Goal: Contribute content: Add original content to the website for others to see

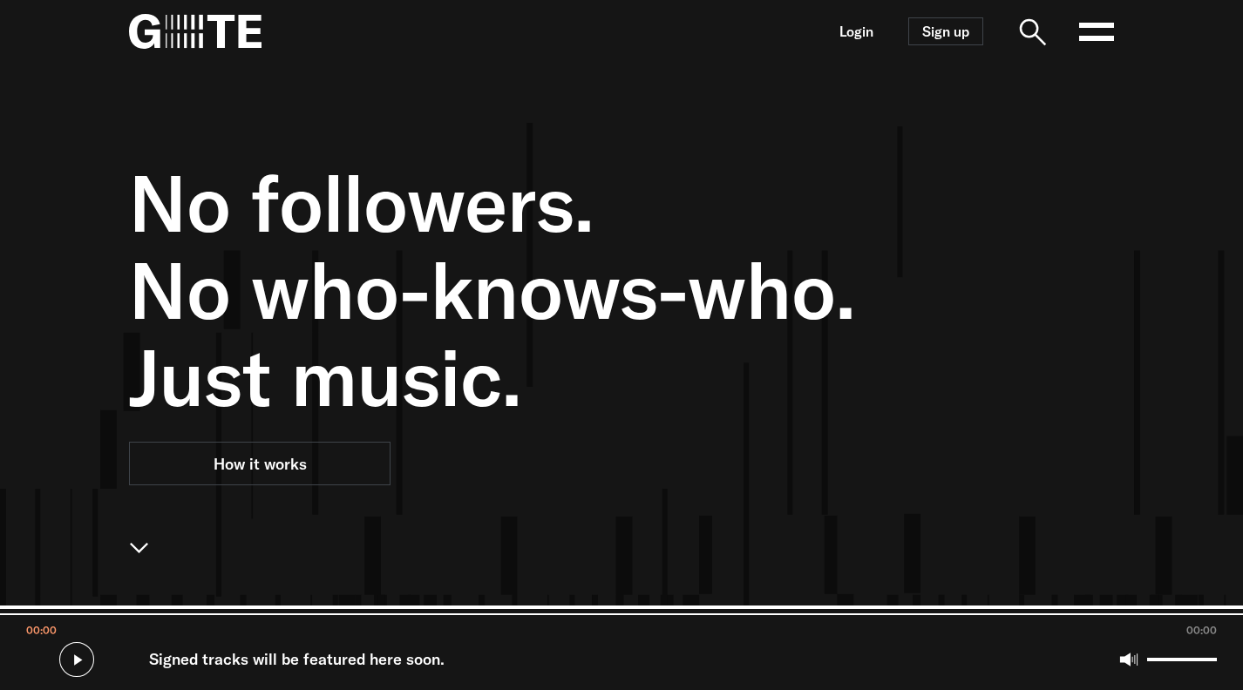
click at [1102, 25] on rect at bounding box center [1096, 25] width 35 height 5
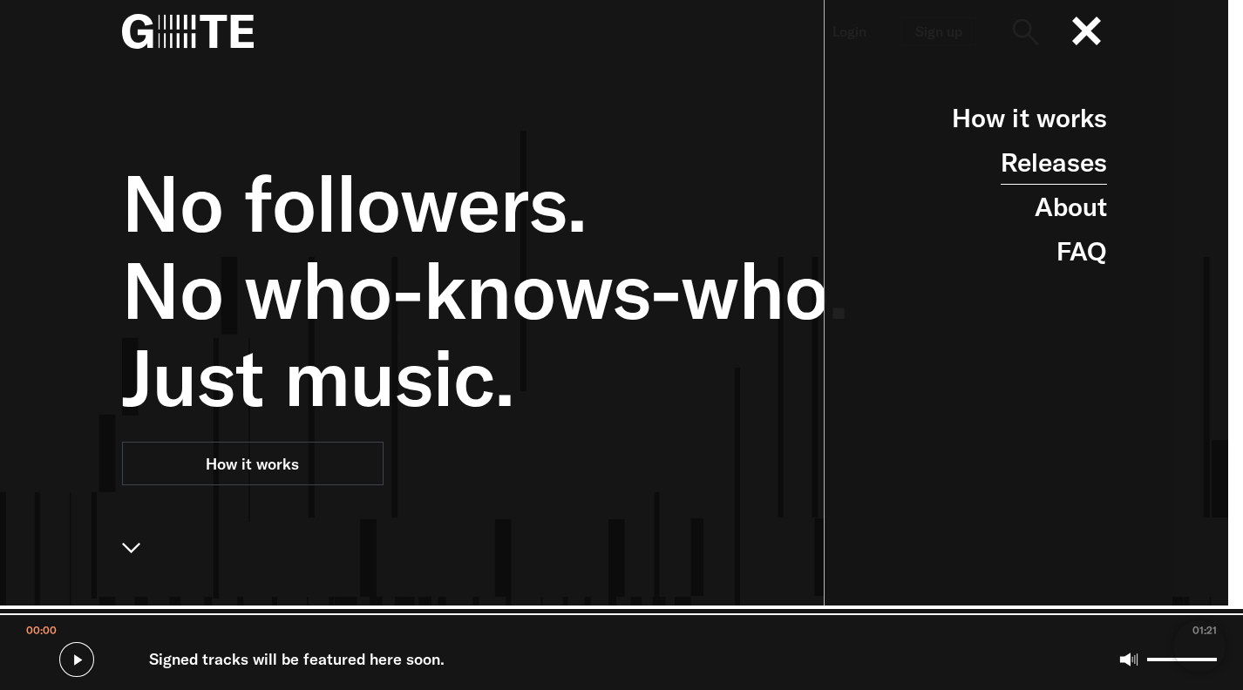
click at [1047, 161] on link "Releases" at bounding box center [1054, 162] width 106 height 44
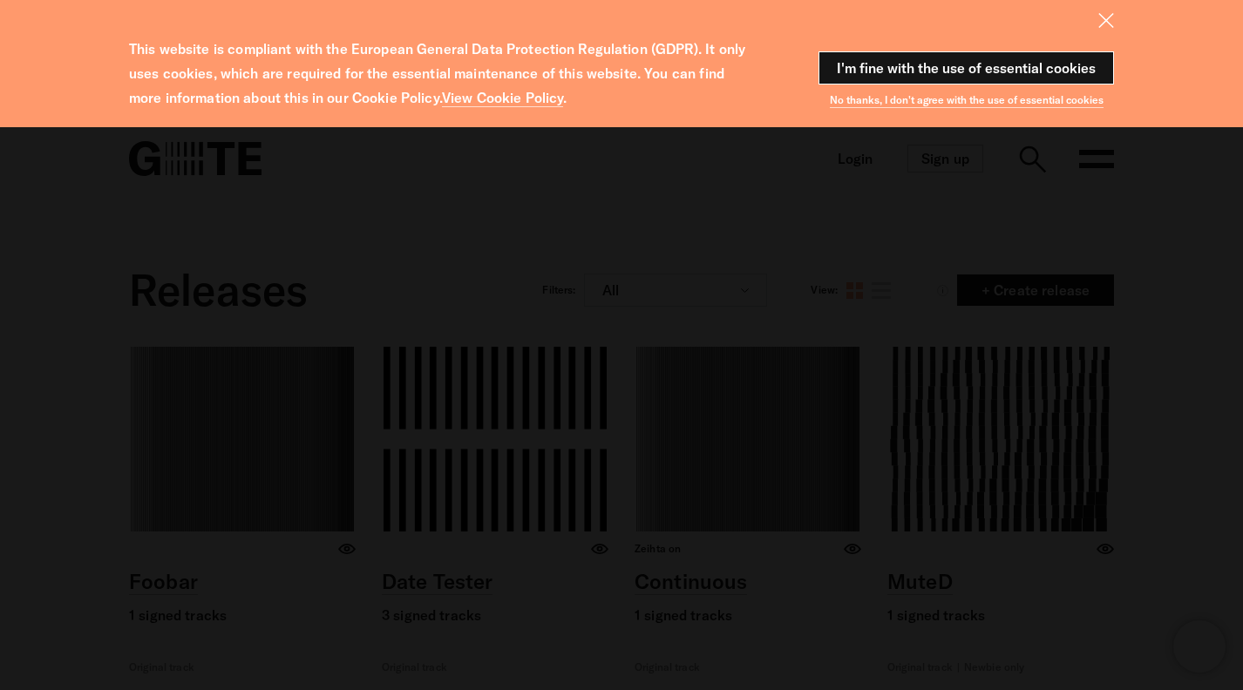
click at [1060, 64] on button "I'm fine with the use of essential cookies" at bounding box center [965, 67] width 295 height 33
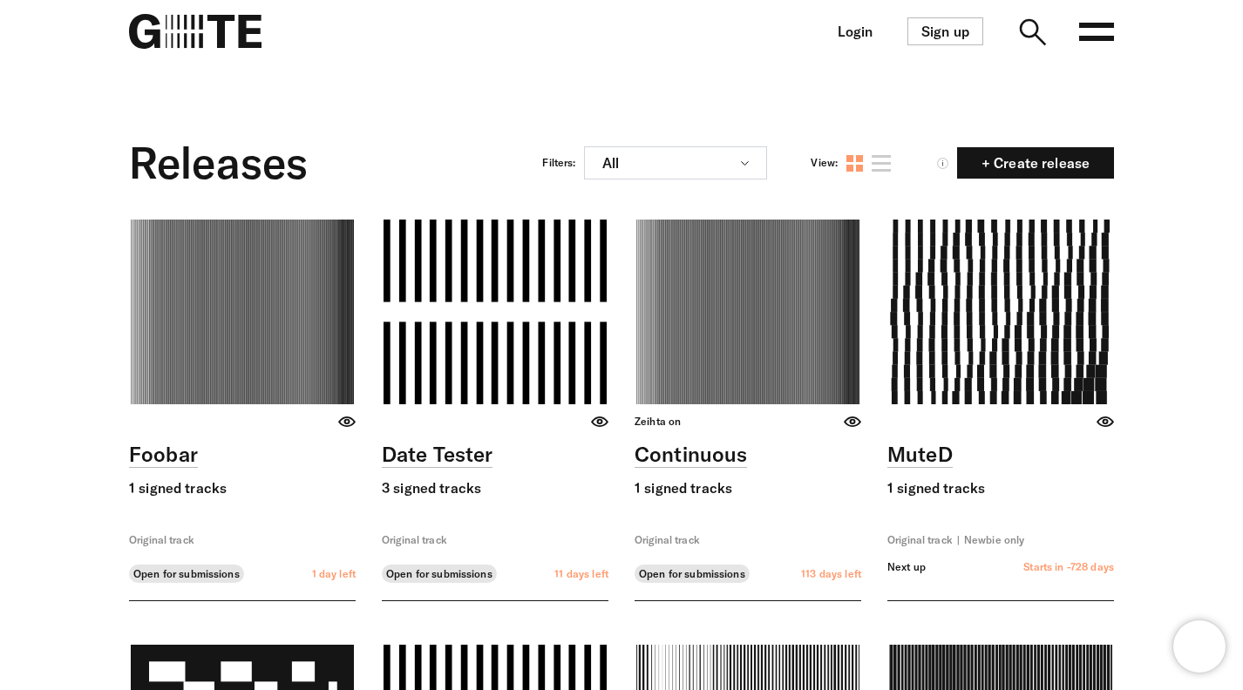
click at [300, 229] on link at bounding box center [242, 410] width 227 height 381
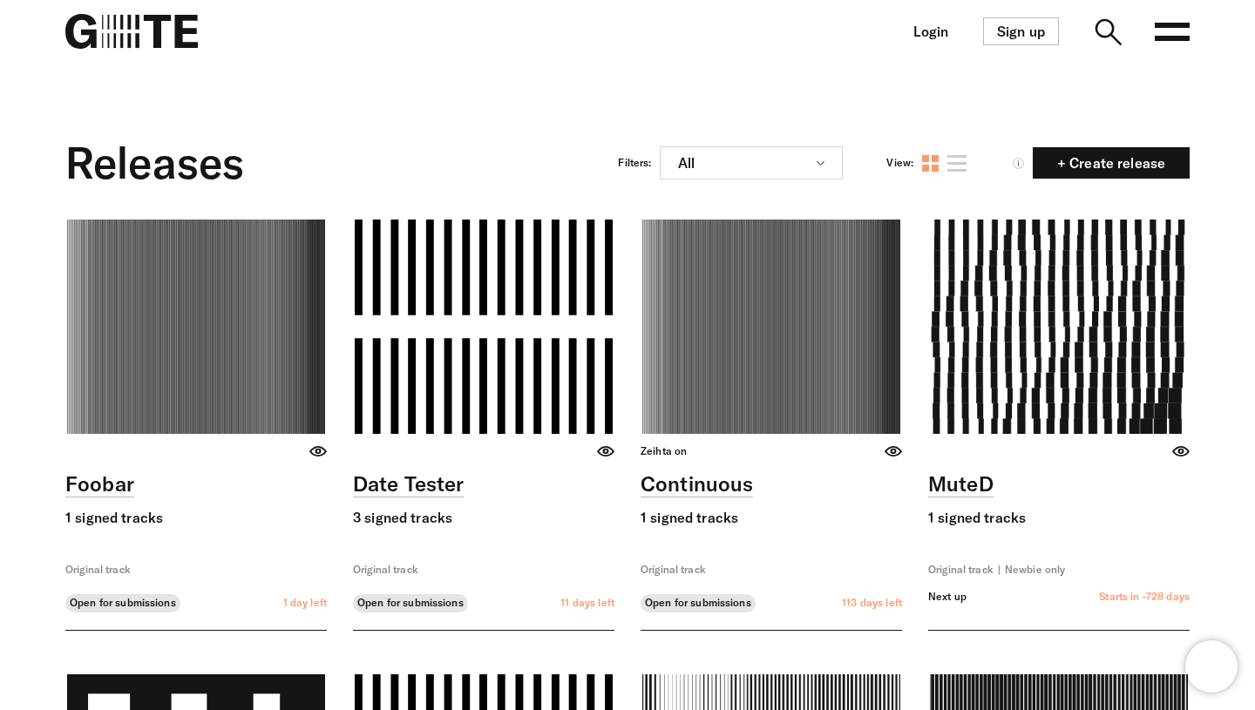
click at [153, 27] on img at bounding box center [131, 31] width 132 height 35
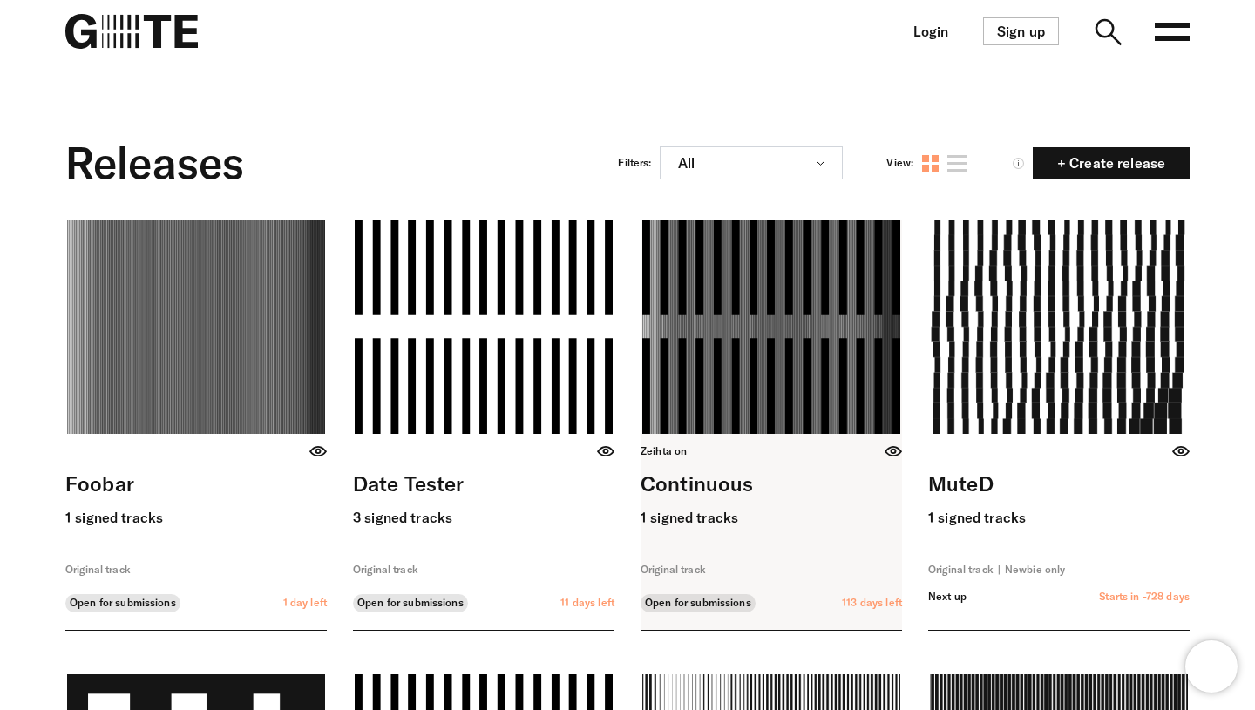
click at [876, 455] on link at bounding box center [771, 425] width 261 height 410
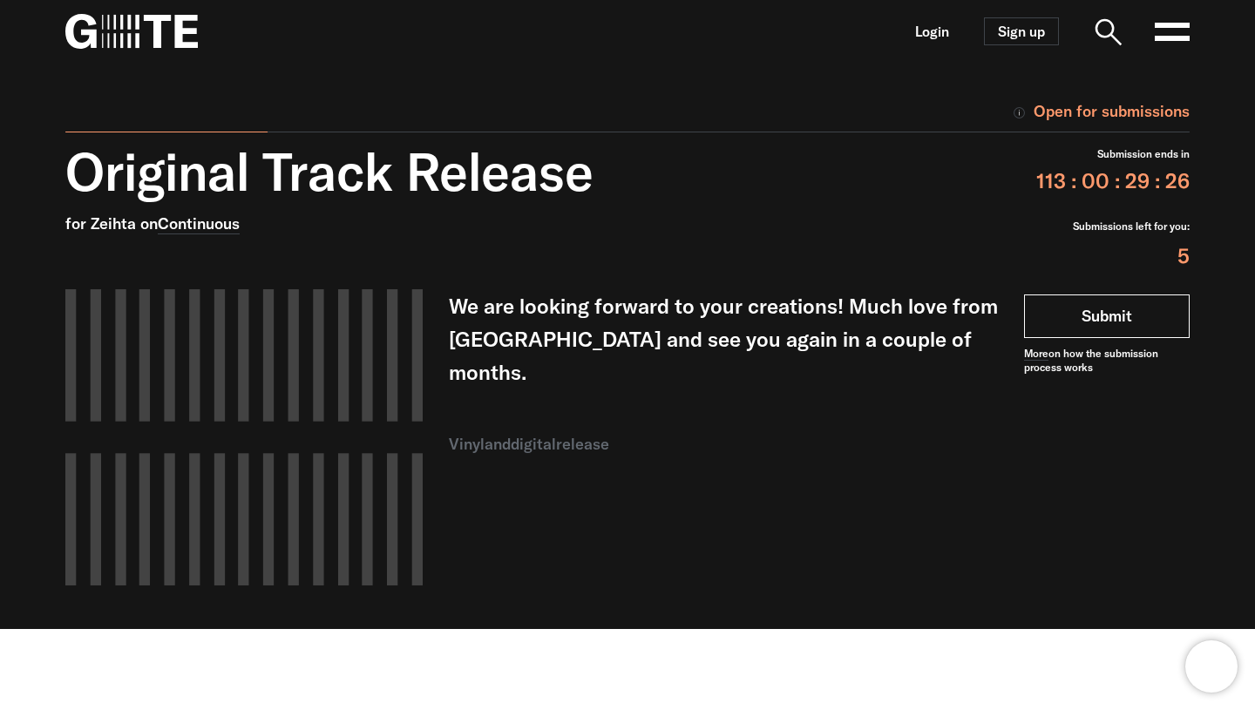
click at [1132, 295] on link "Submit" at bounding box center [1107, 317] width 166 height 44
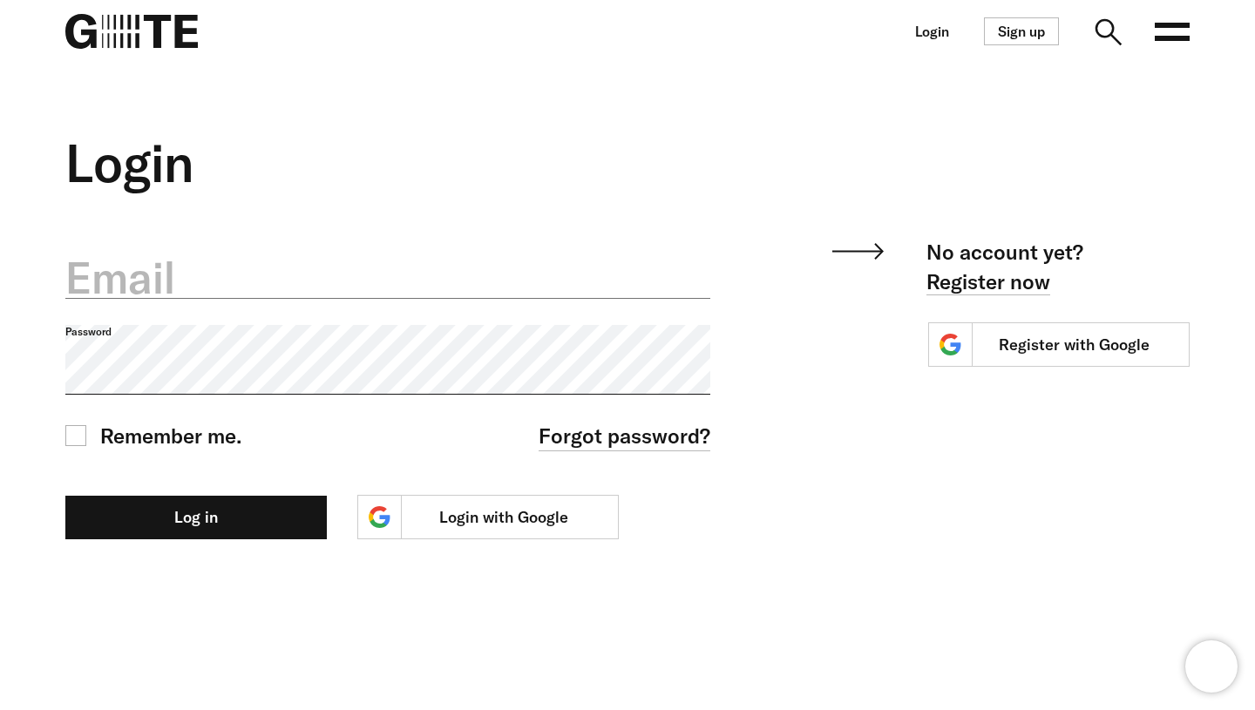
click at [386, 279] on label "Email" at bounding box center [387, 278] width 645 height 61
click at [386, 279] on input "Email" at bounding box center [387, 268] width 645 height 62
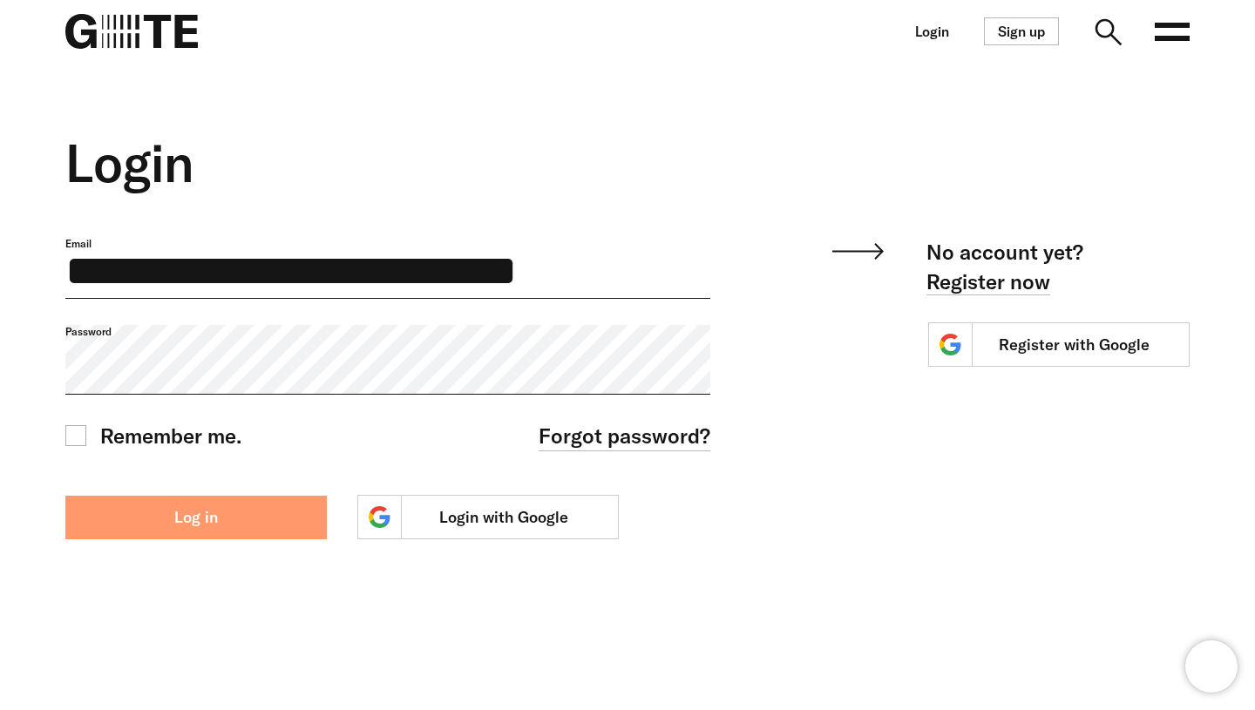
type input "**********"
click at [254, 533] on button "Log in" at bounding box center [195, 518] width 261 height 44
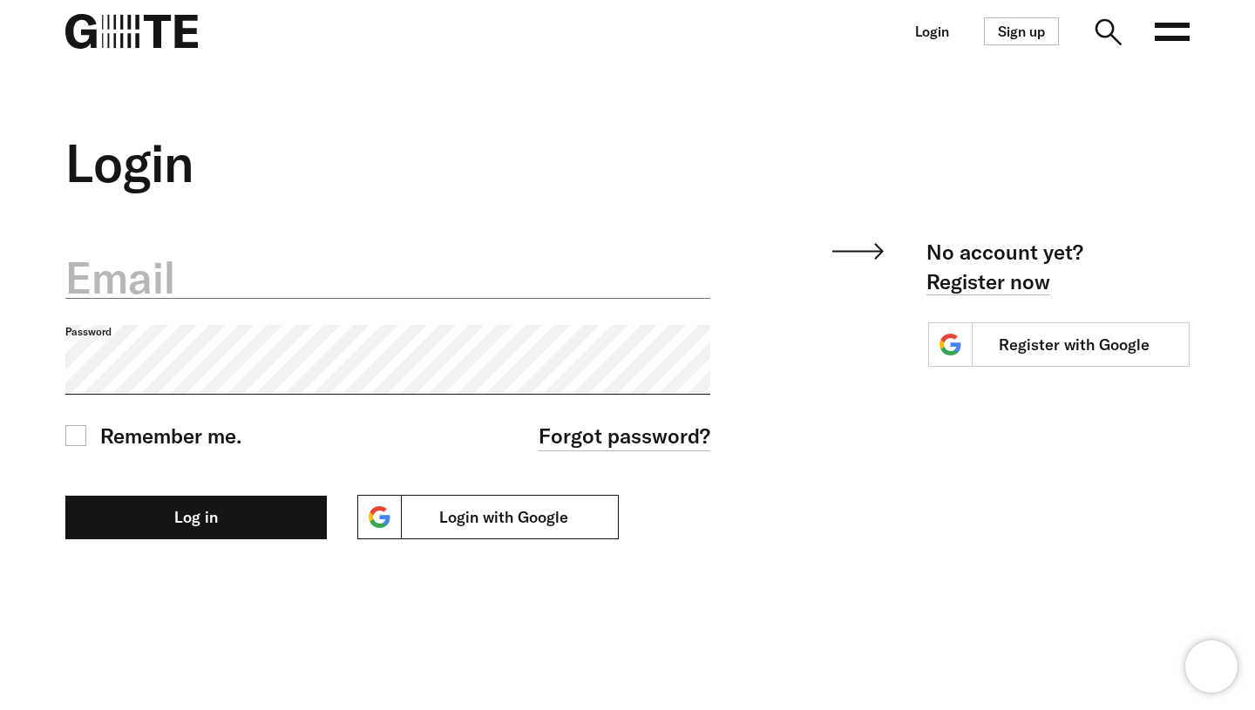
click at [488, 519] on link "Login with Google" at bounding box center [487, 517] width 261 height 44
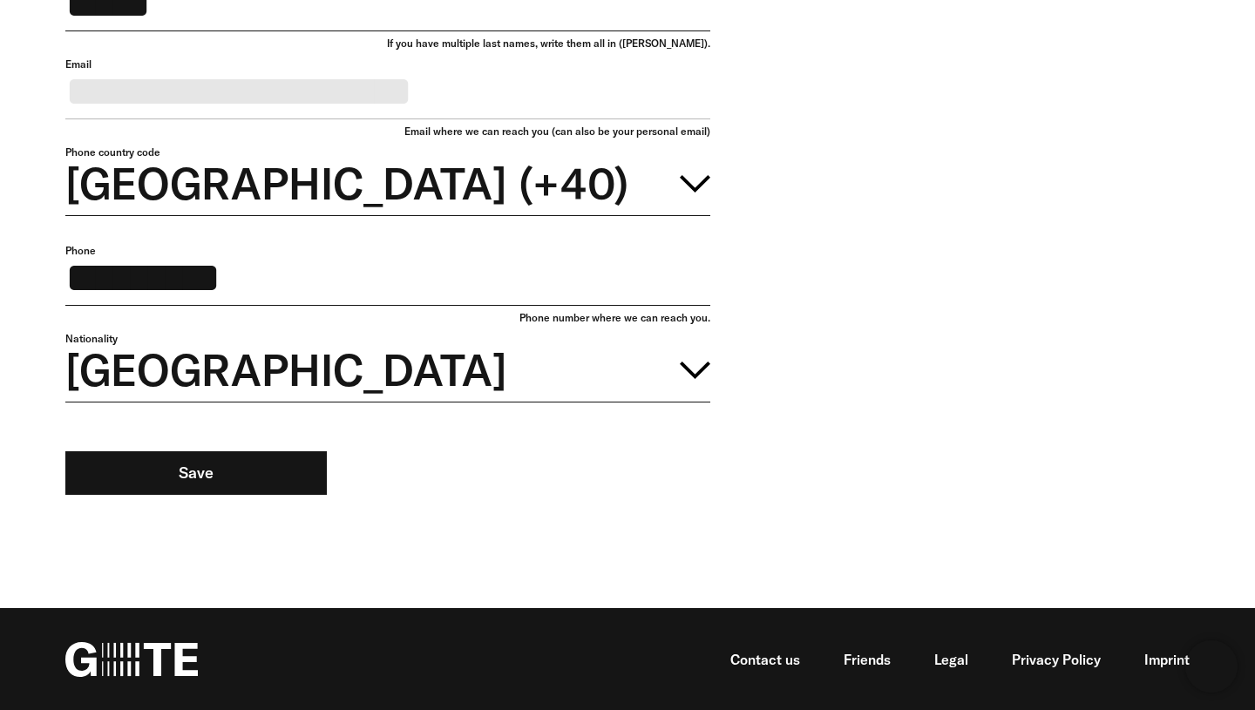
scroll to position [573, 0]
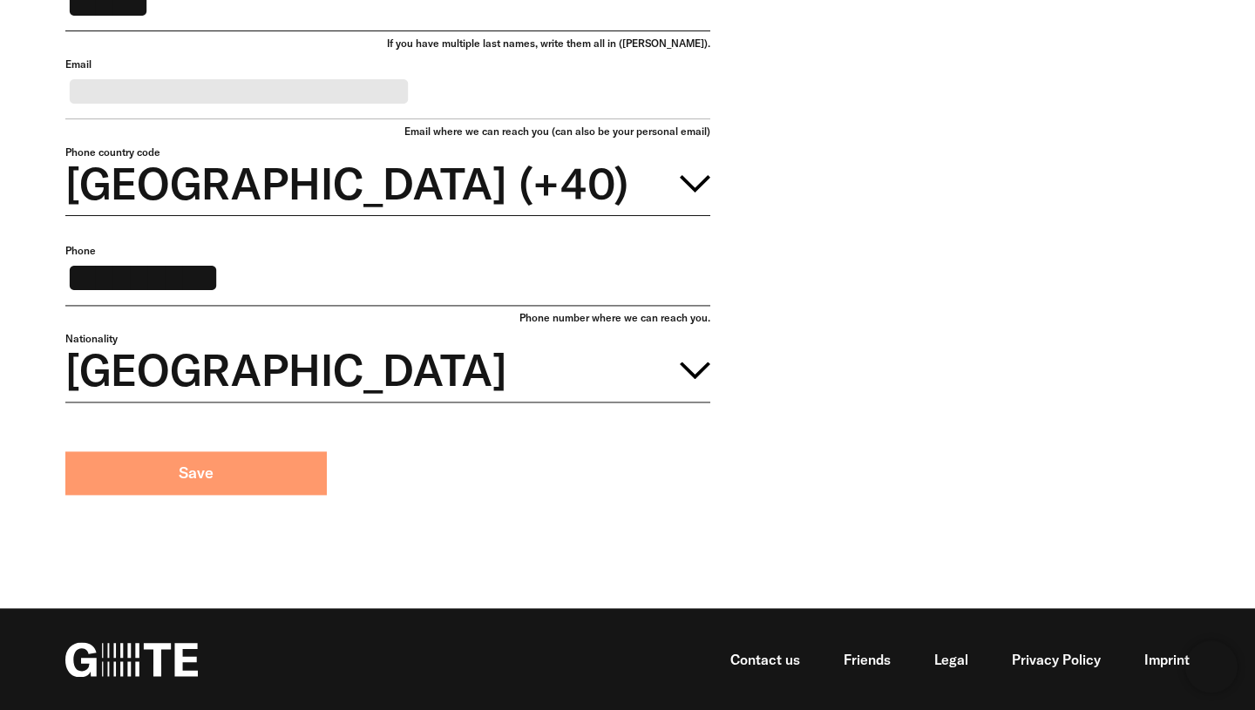
click at [174, 477] on button "Save" at bounding box center [195, 473] width 261 height 44
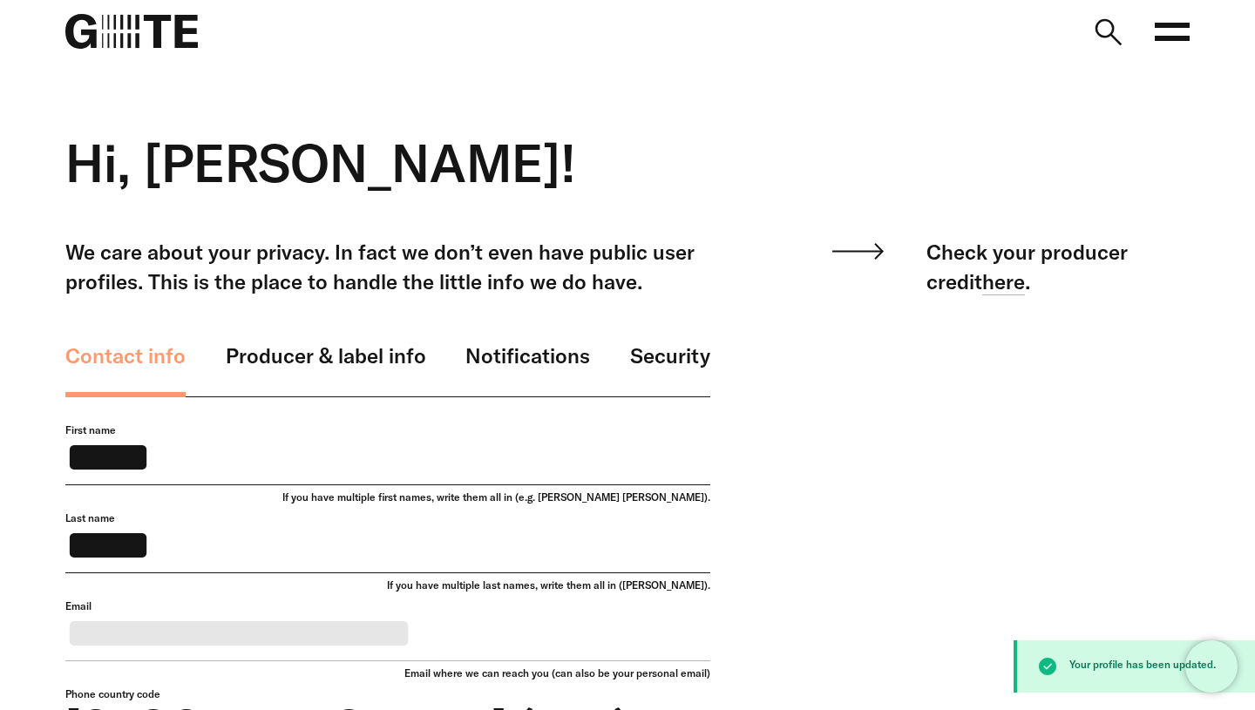
click at [1190, 41] on nav "Open main menu FAQ" at bounding box center [627, 31] width 1255 height 63
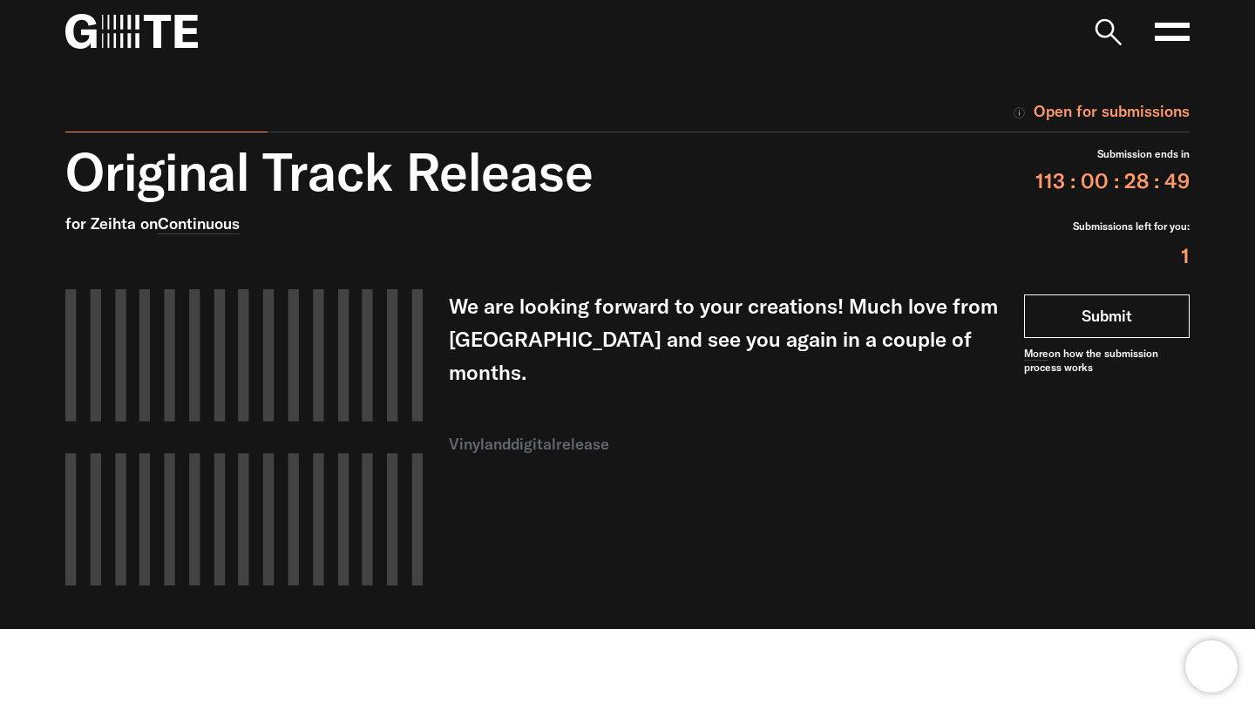
click at [1157, 324] on link "Submit" at bounding box center [1107, 317] width 166 height 44
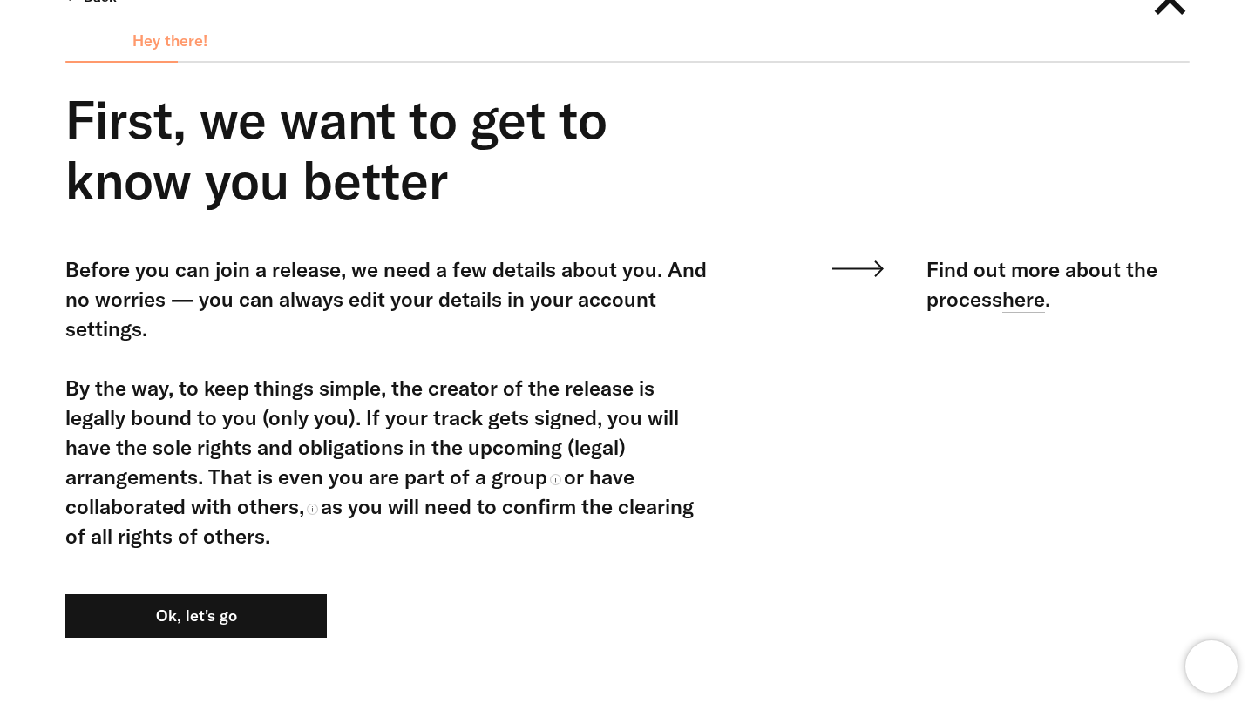
scroll to position [118, 0]
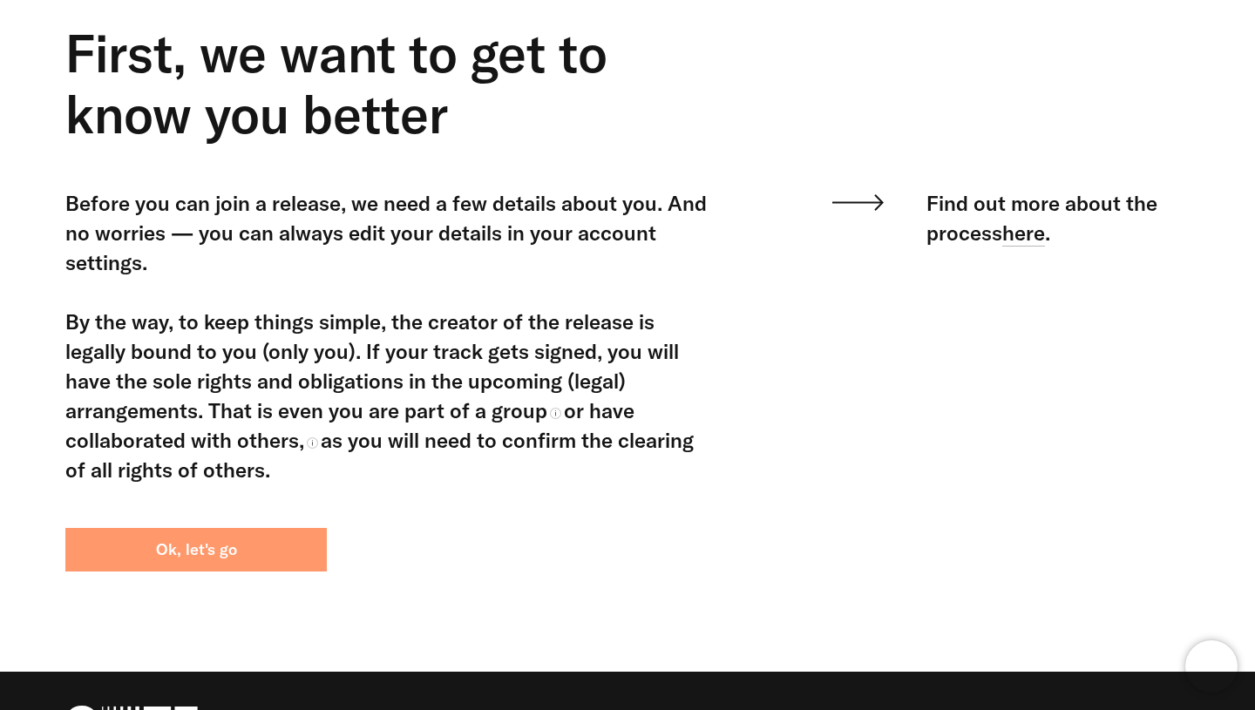
click at [238, 546] on button "Ok, let's go" at bounding box center [195, 550] width 261 height 44
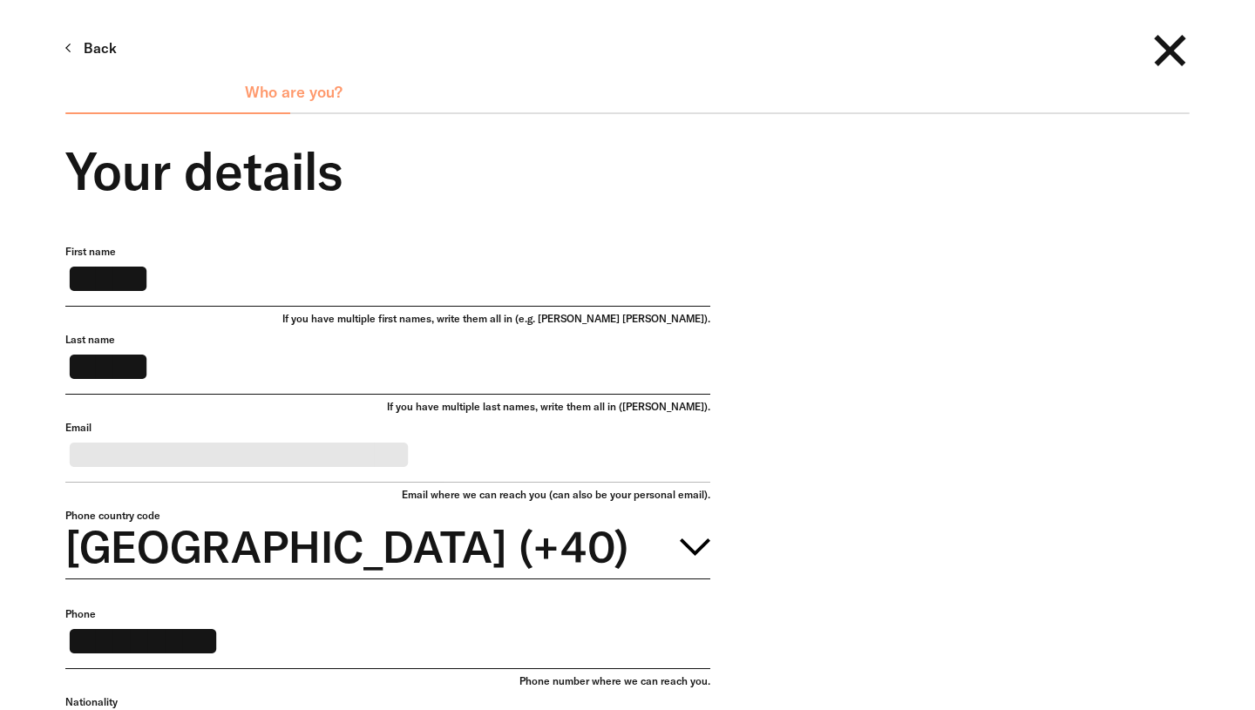
scroll to position [369, 0]
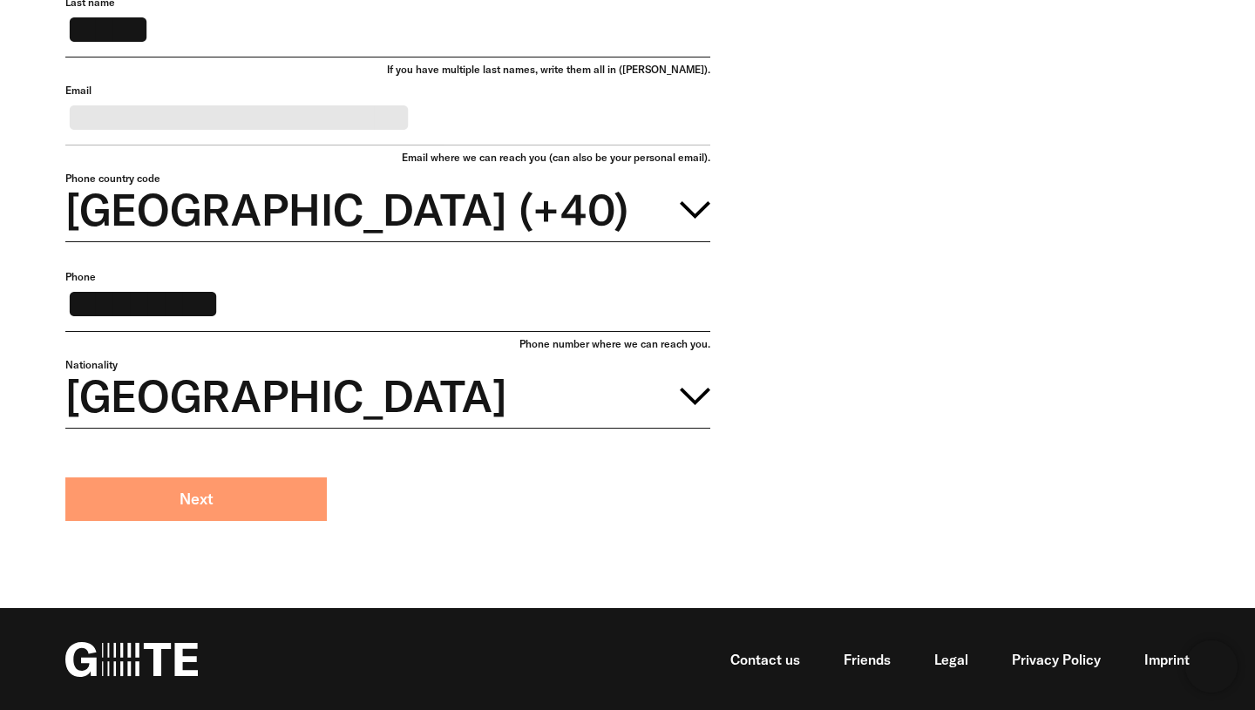
click at [263, 488] on button "Next" at bounding box center [195, 500] width 261 height 44
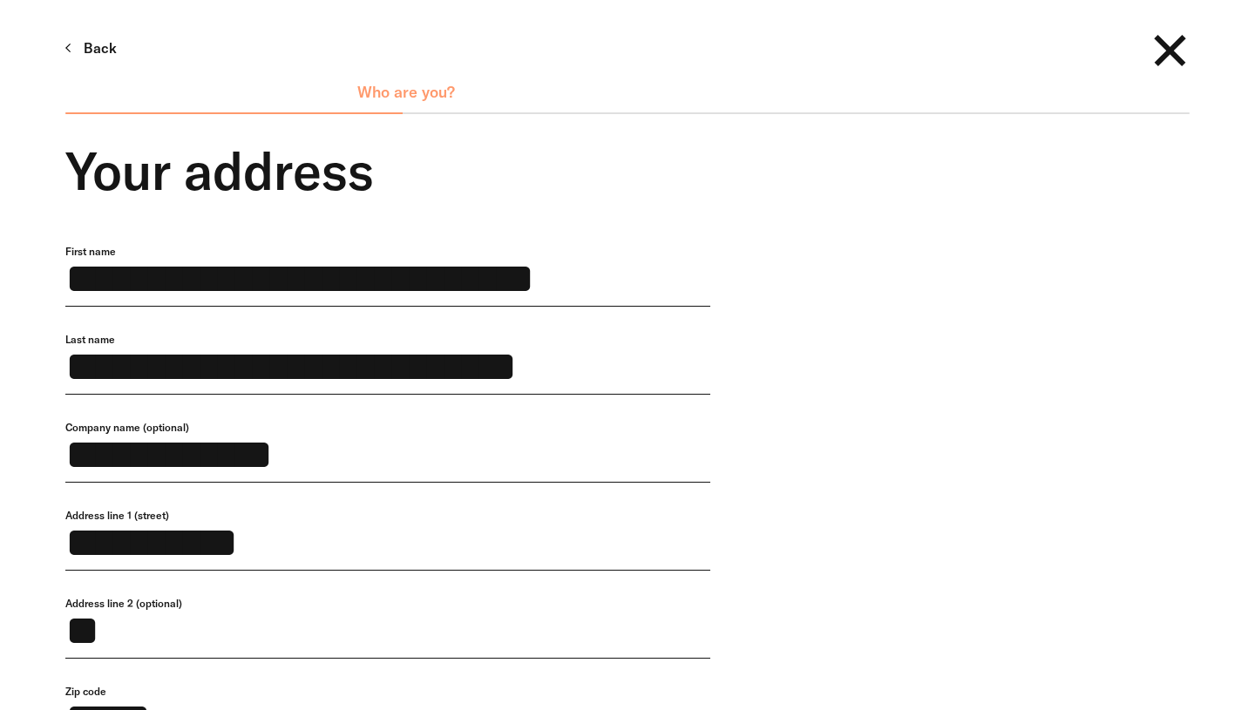
scroll to position [601, 0]
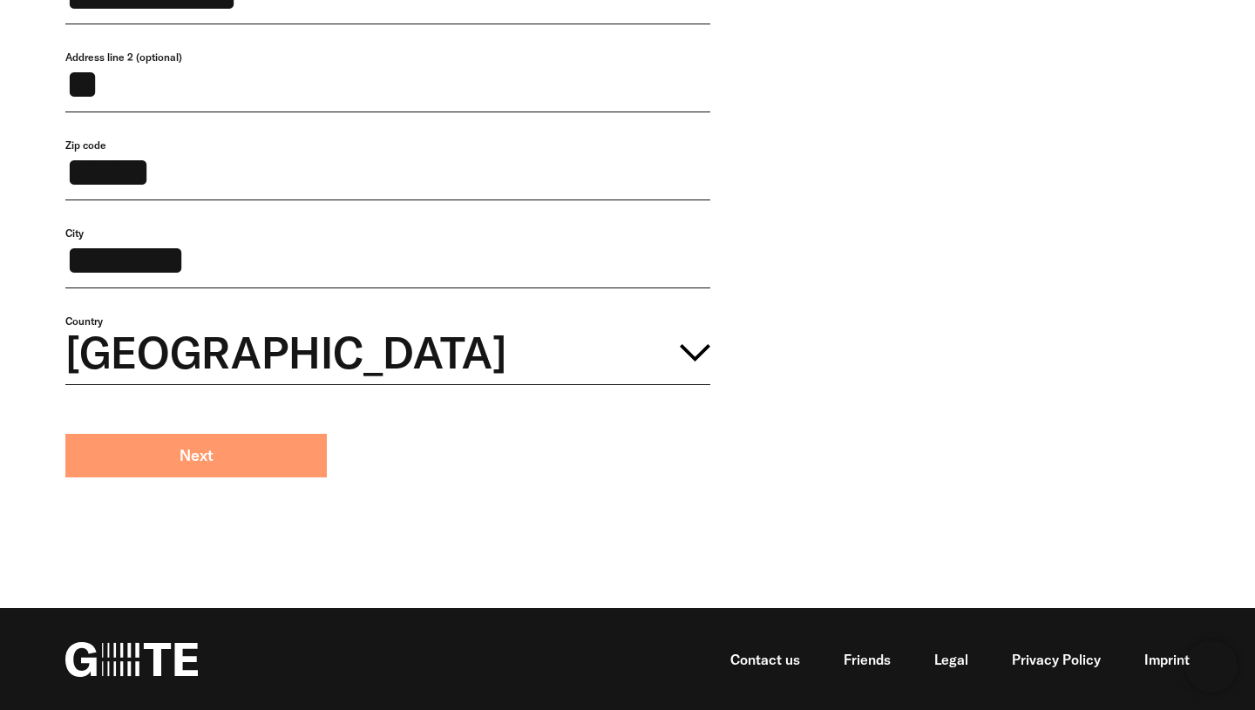
click at [257, 453] on button "Next" at bounding box center [195, 456] width 261 height 44
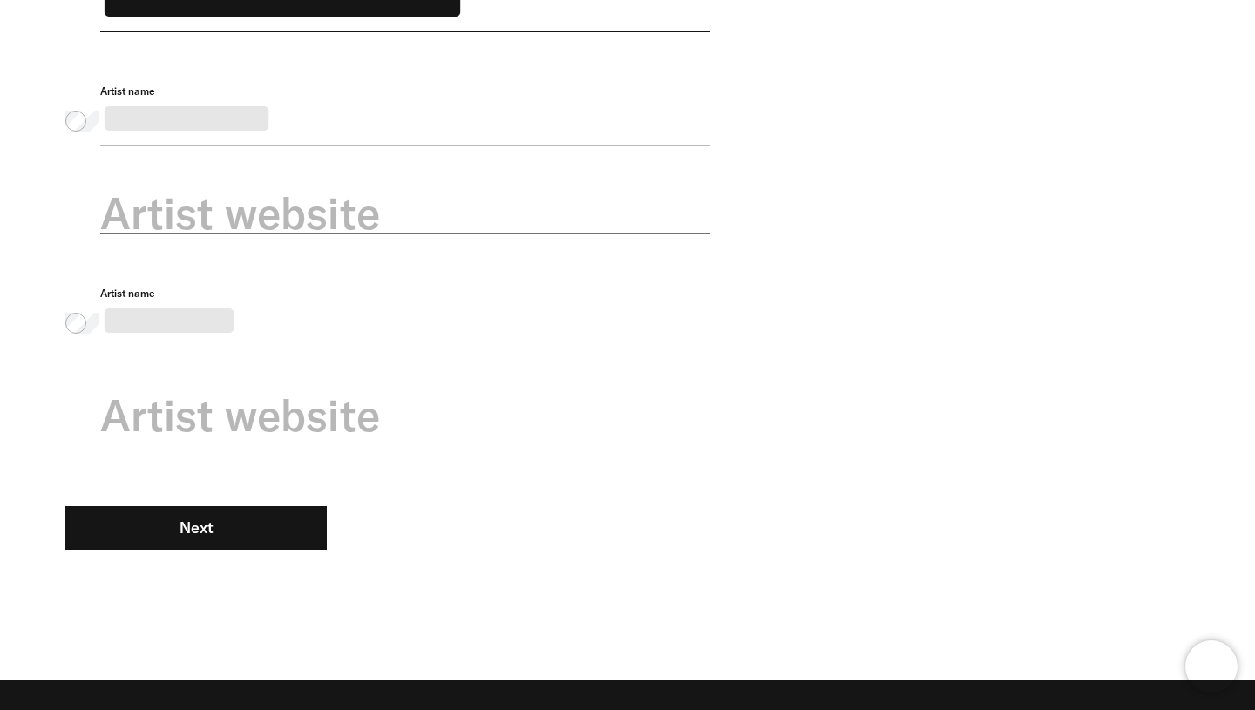
scroll to position [631, 0]
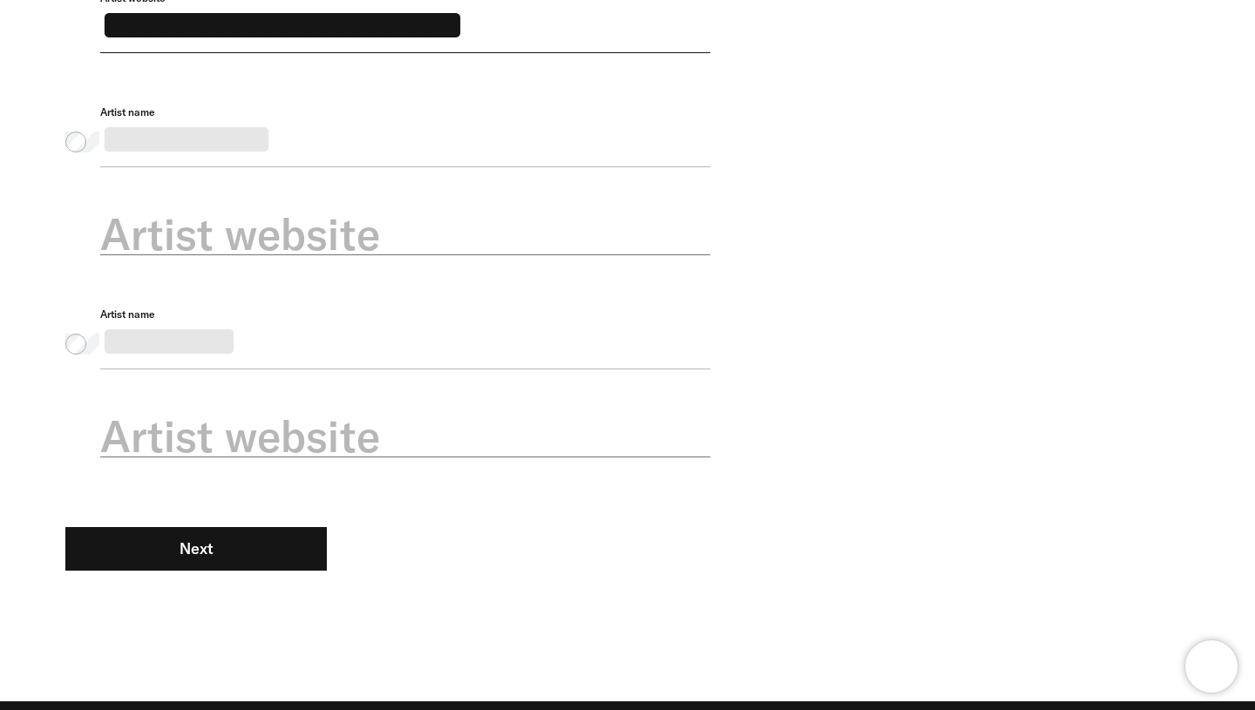
click at [231, 172] on div "**********" at bounding box center [405, 149] width 610 height 88
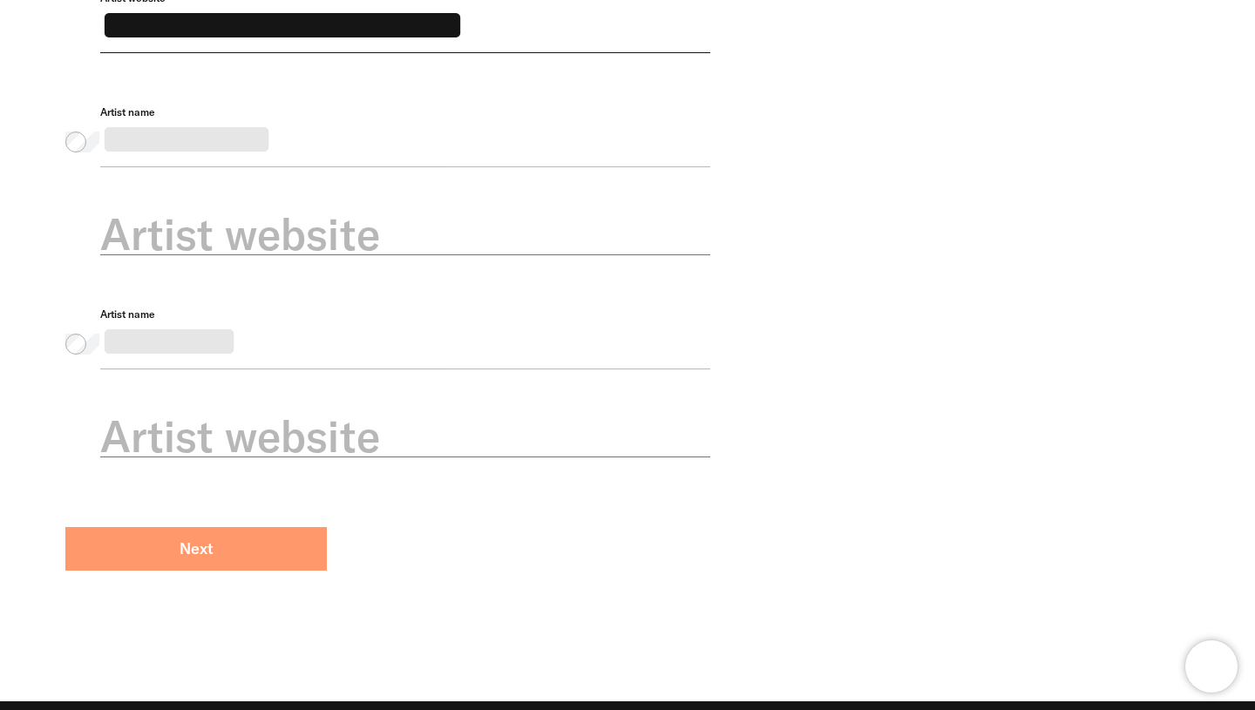
click at [265, 571] on button "Next" at bounding box center [195, 549] width 261 height 44
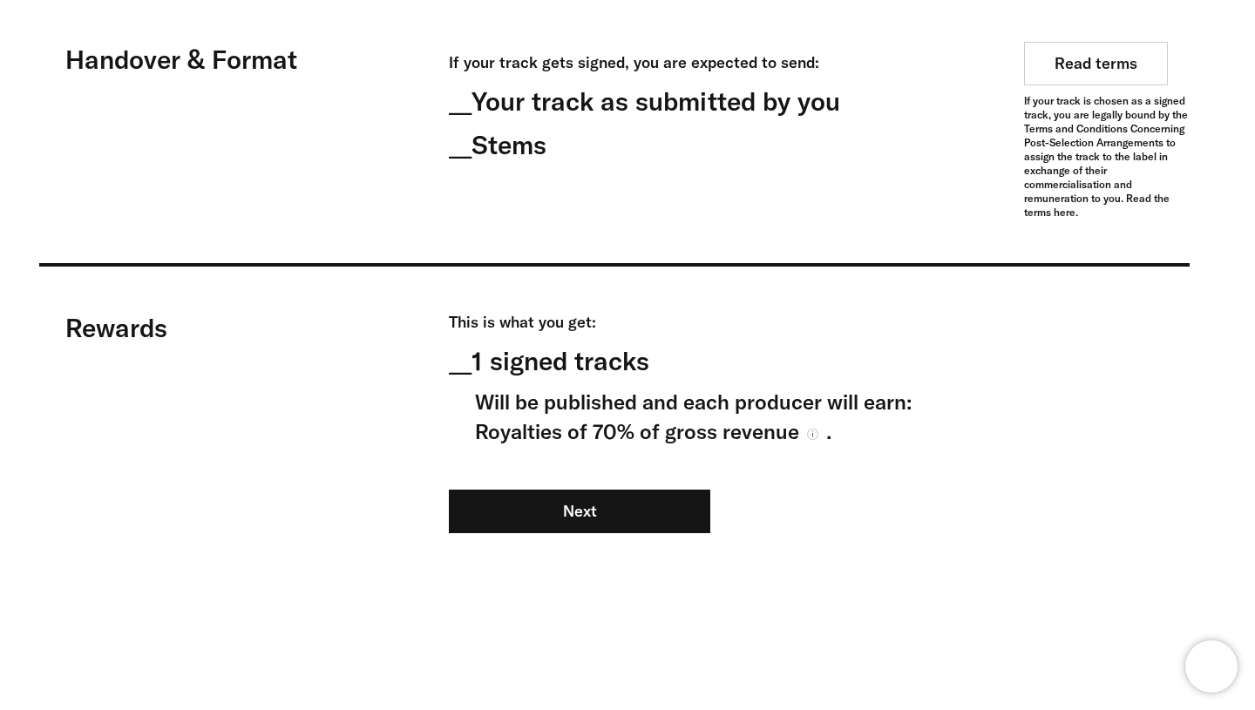
scroll to position [1561, 0]
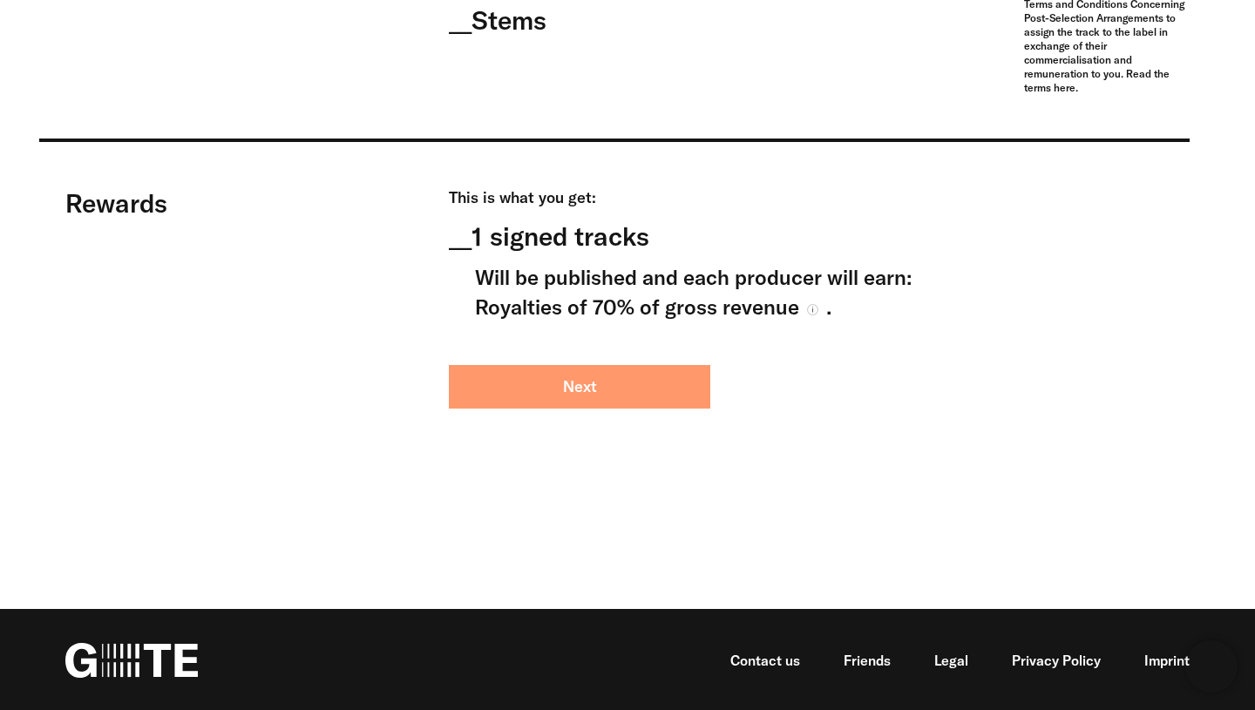
click at [599, 382] on button "Next" at bounding box center [579, 387] width 261 height 44
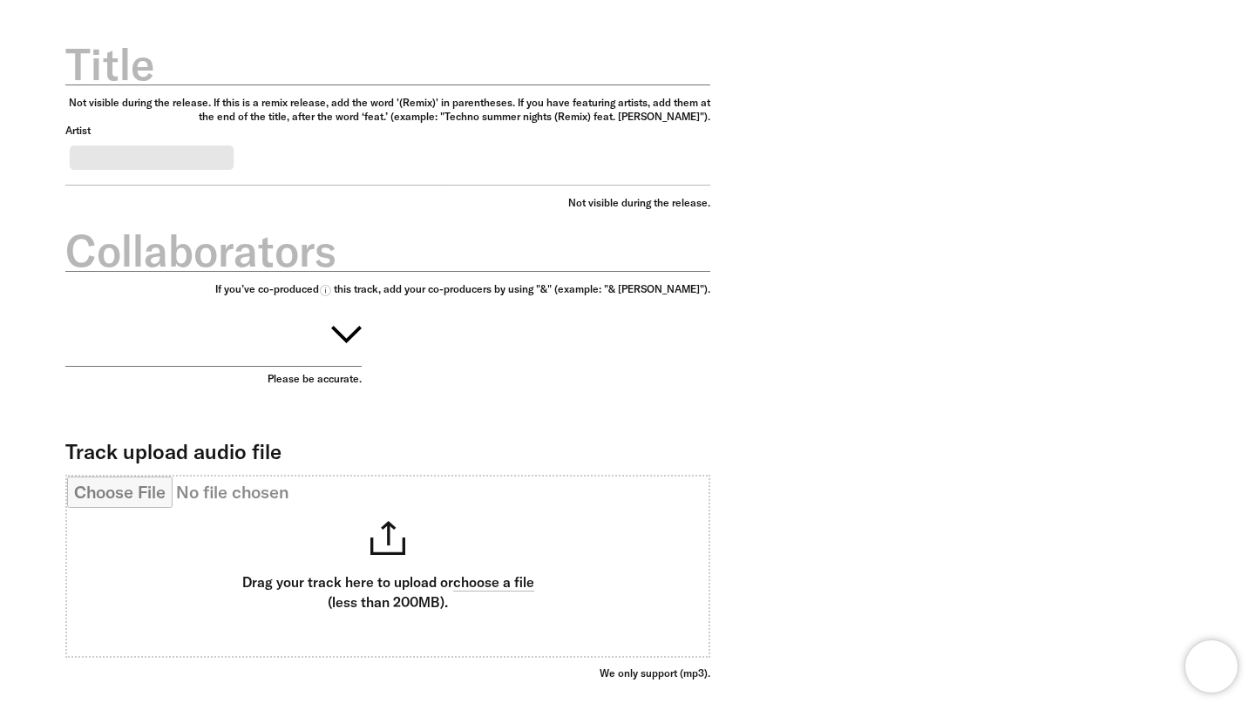
scroll to position [777, 0]
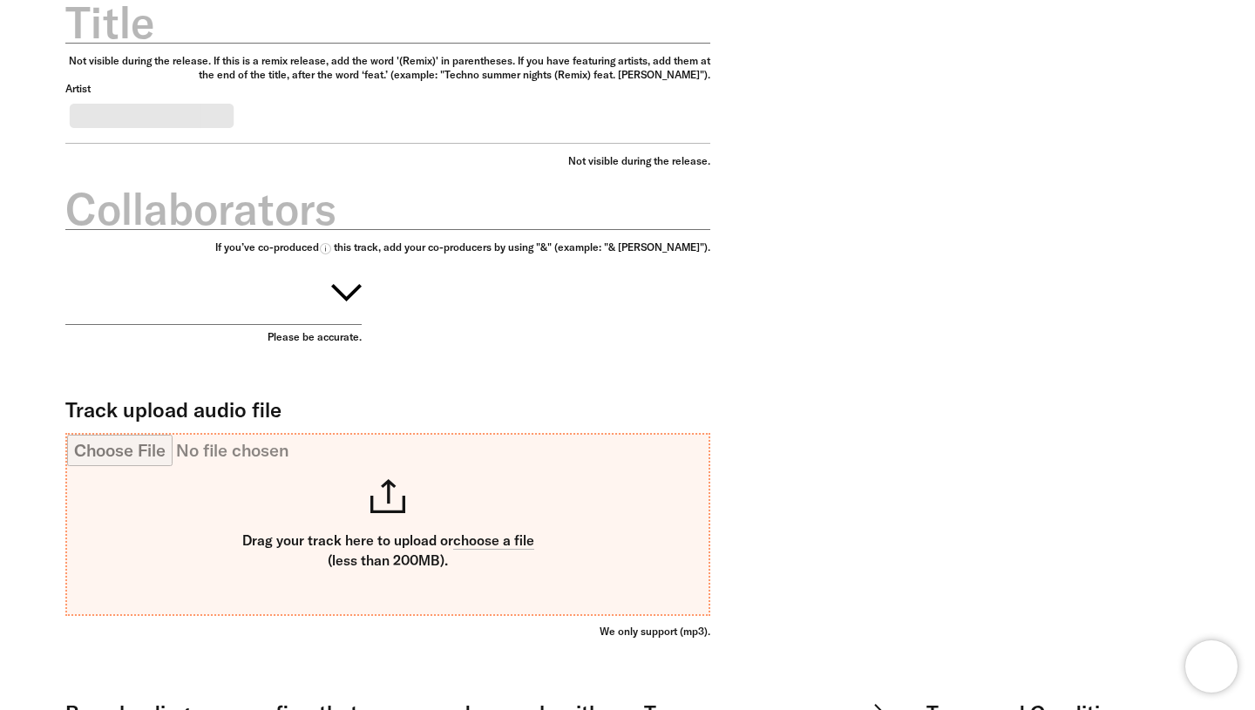
click at [468, 514] on input "Track upload audio file" at bounding box center [387, 525] width 641 height 180
type input "**********"
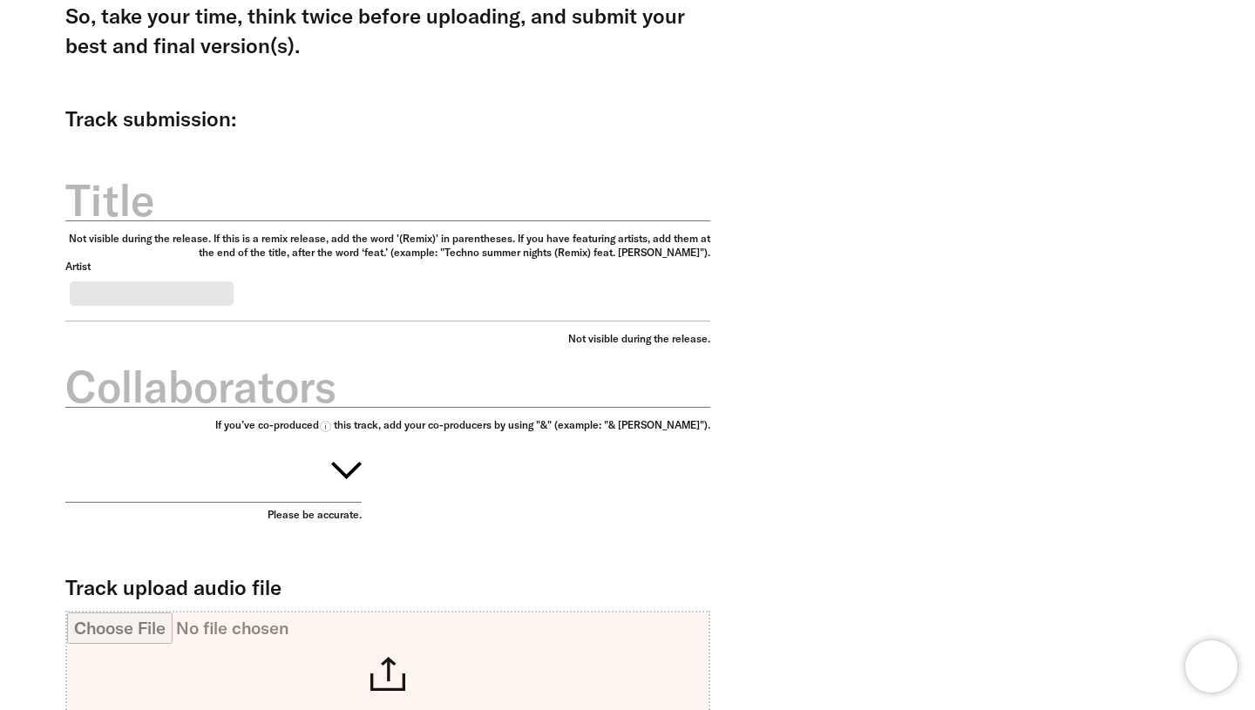
scroll to position [576, 0]
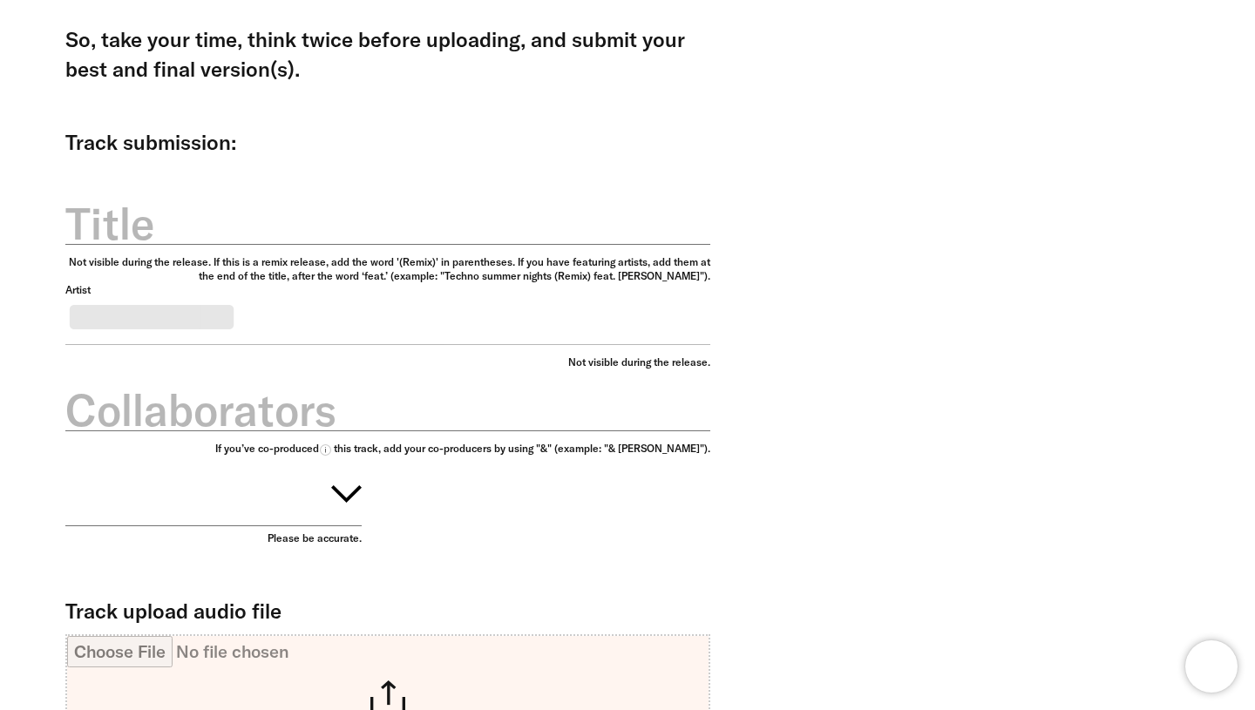
click at [211, 235] on label "Title" at bounding box center [387, 223] width 645 height 61
click at [211, 235] on input "Title" at bounding box center [387, 214] width 645 height 62
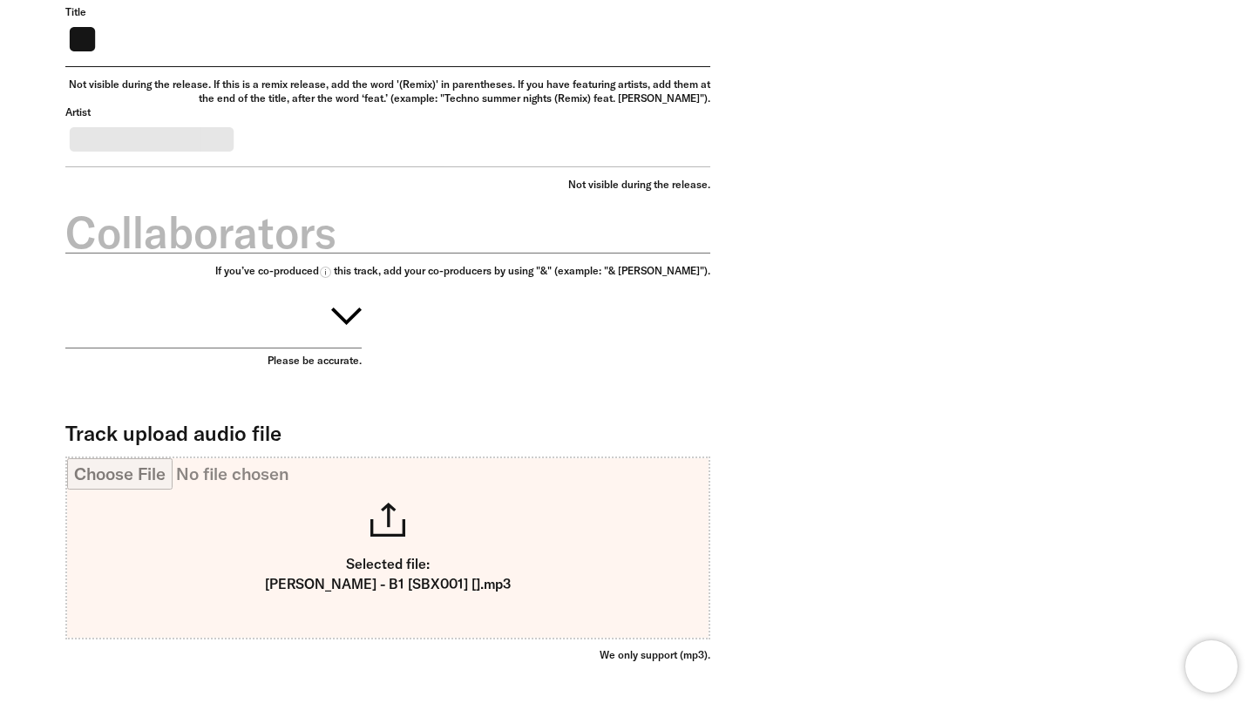
type input "**"
click at [211, 349] on button "button" at bounding box center [213, 313] width 296 height 71
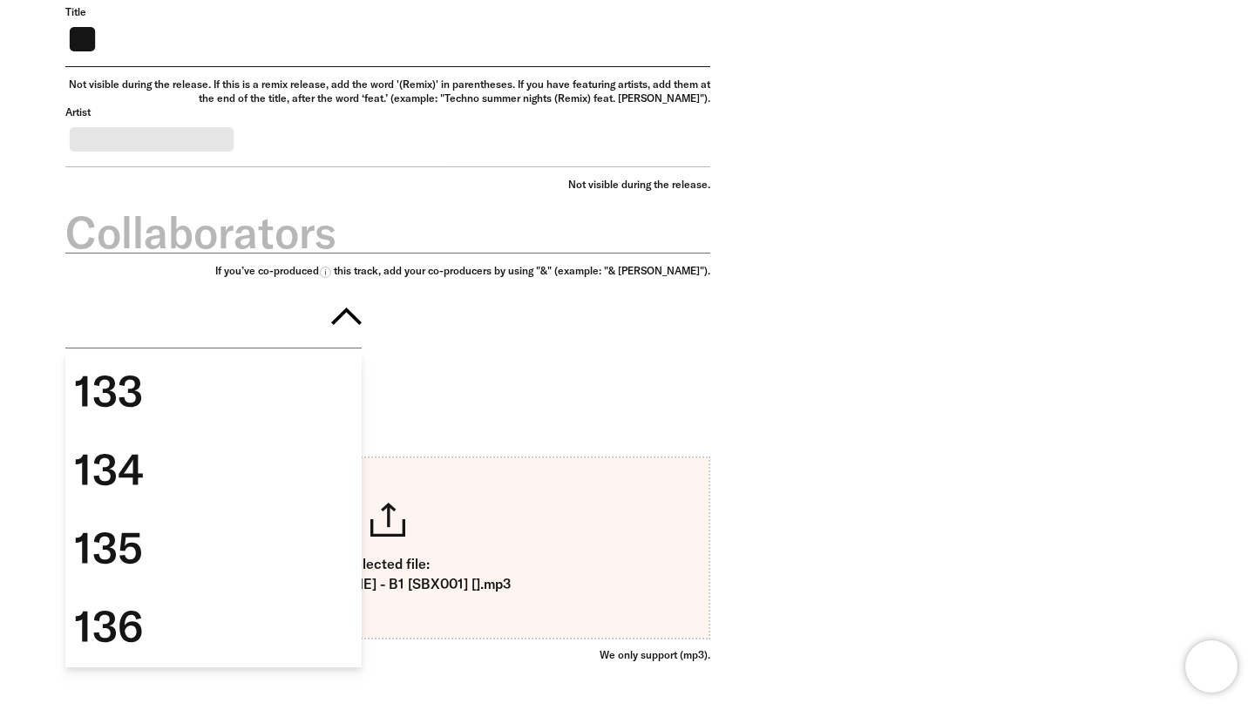
scroll to position [7653, 0]
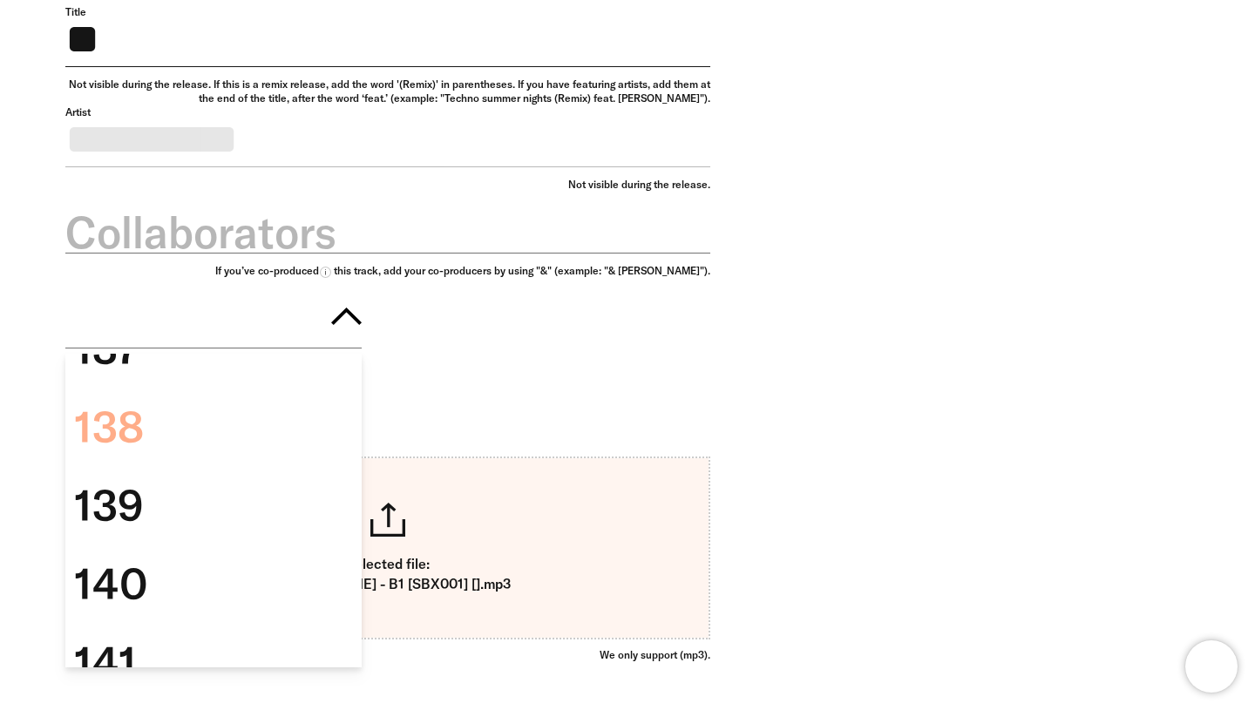
click at [229, 459] on div "138" at bounding box center [213, 427] width 296 height 78
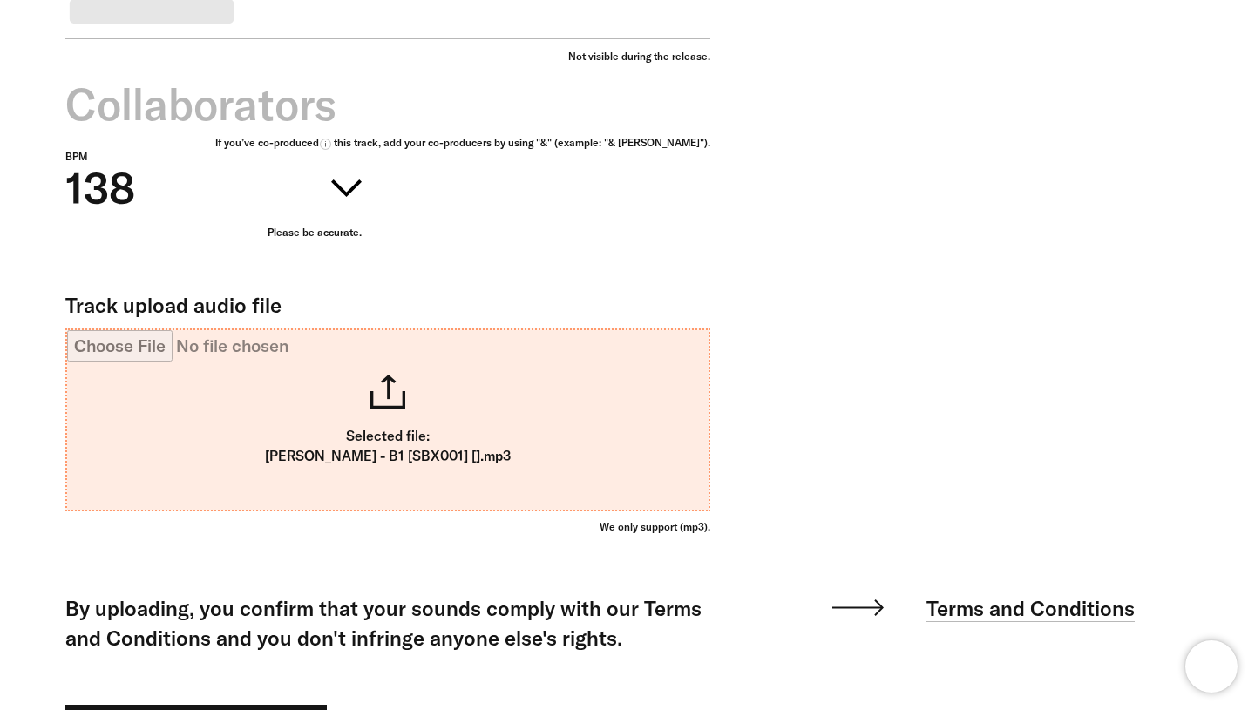
scroll to position [1133, 0]
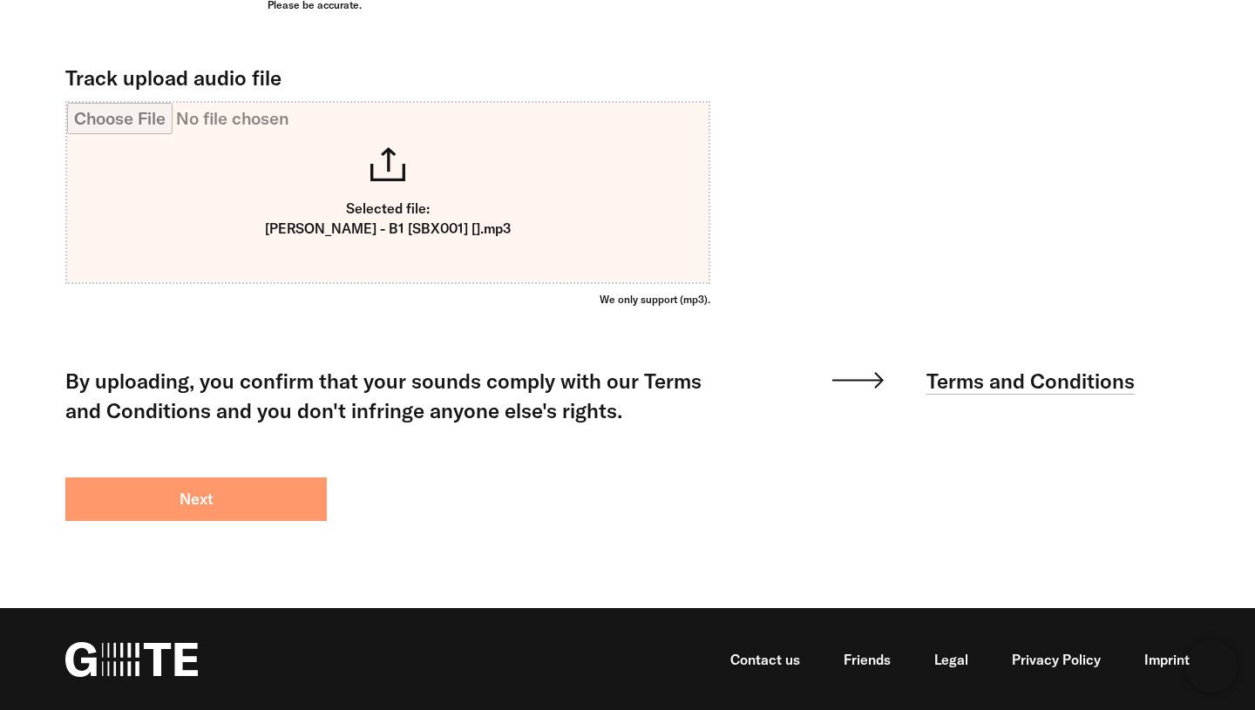
click at [228, 495] on button "Next" at bounding box center [195, 500] width 261 height 44
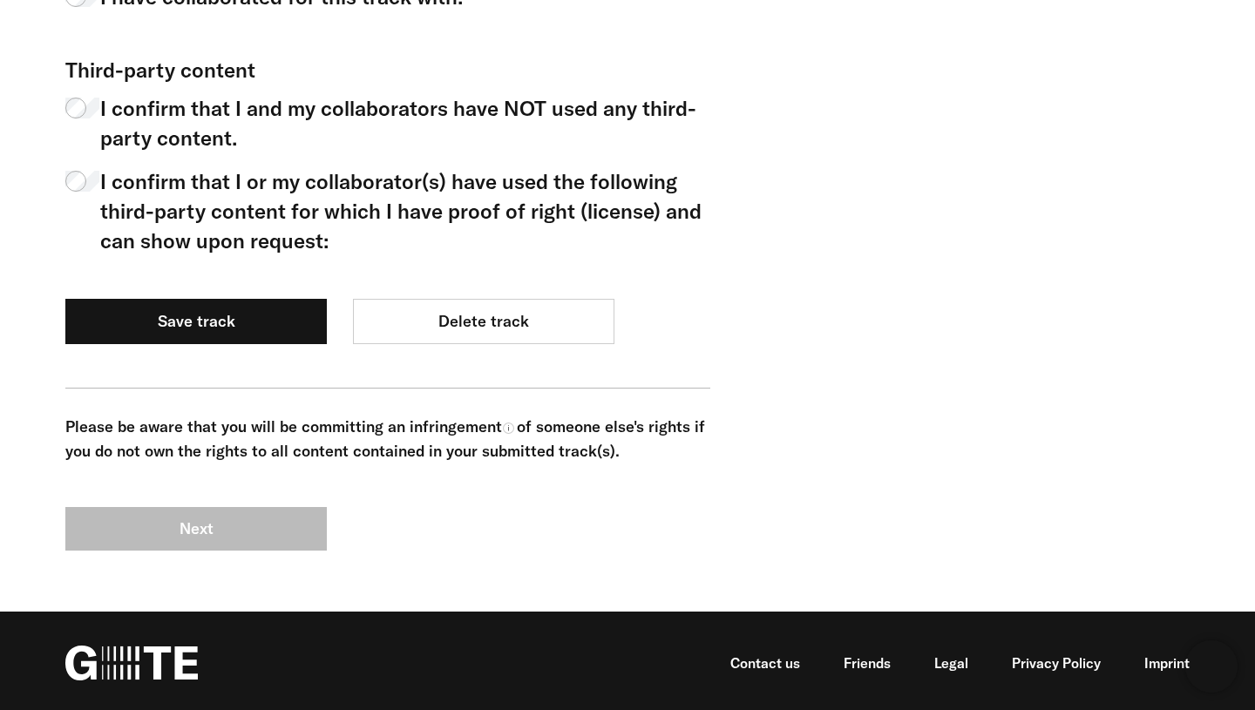
scroll to position [1286, 0]
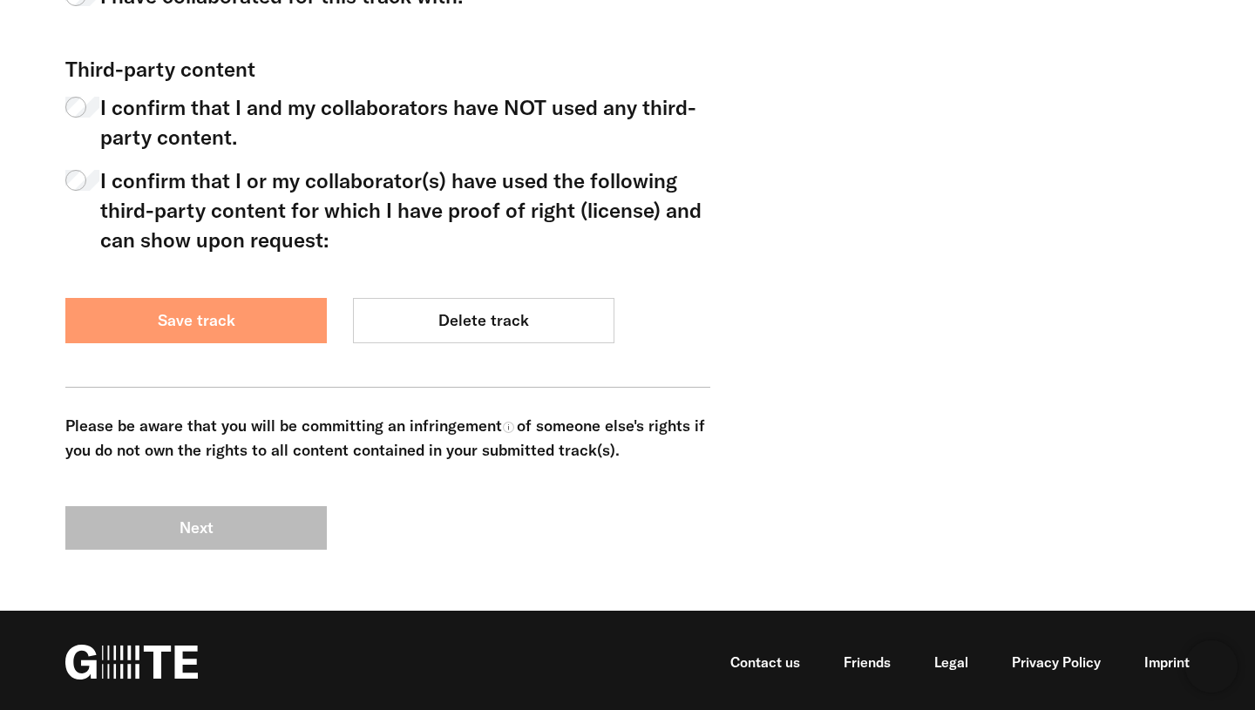
click at [253, 336] on button "Save track" at bounding box center [195, 320] width 261 height 45
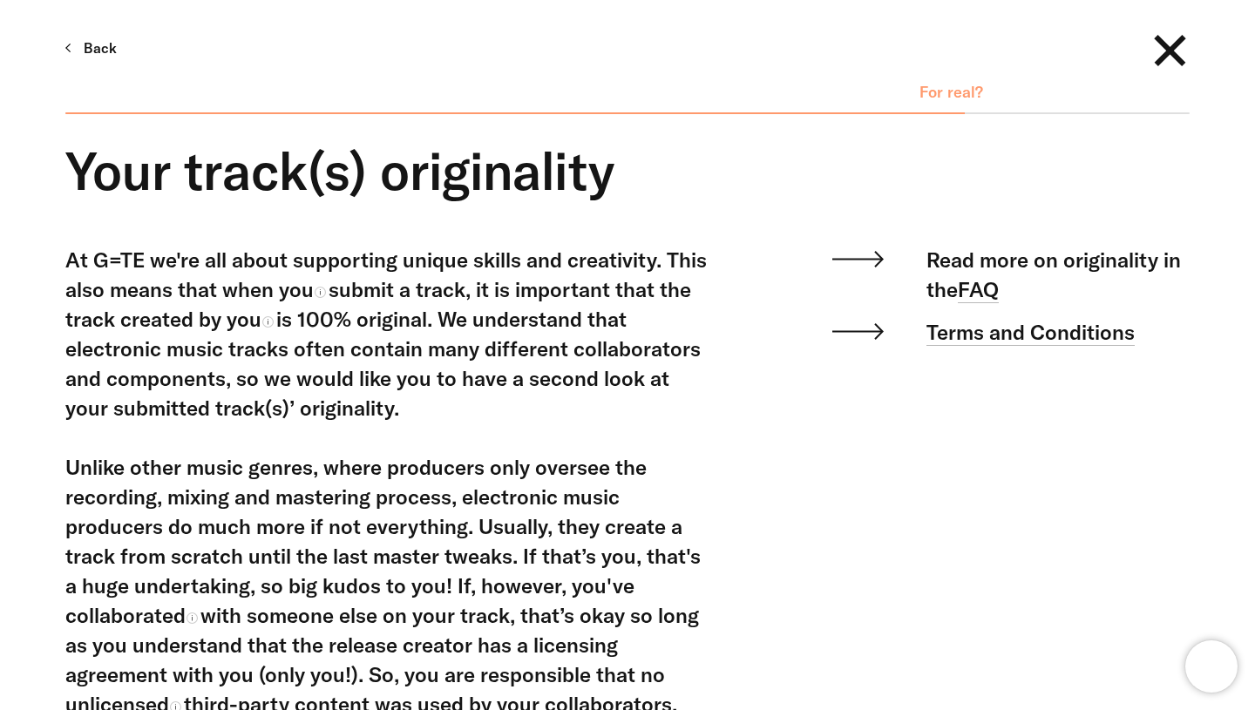
scroll to position [789, 0]
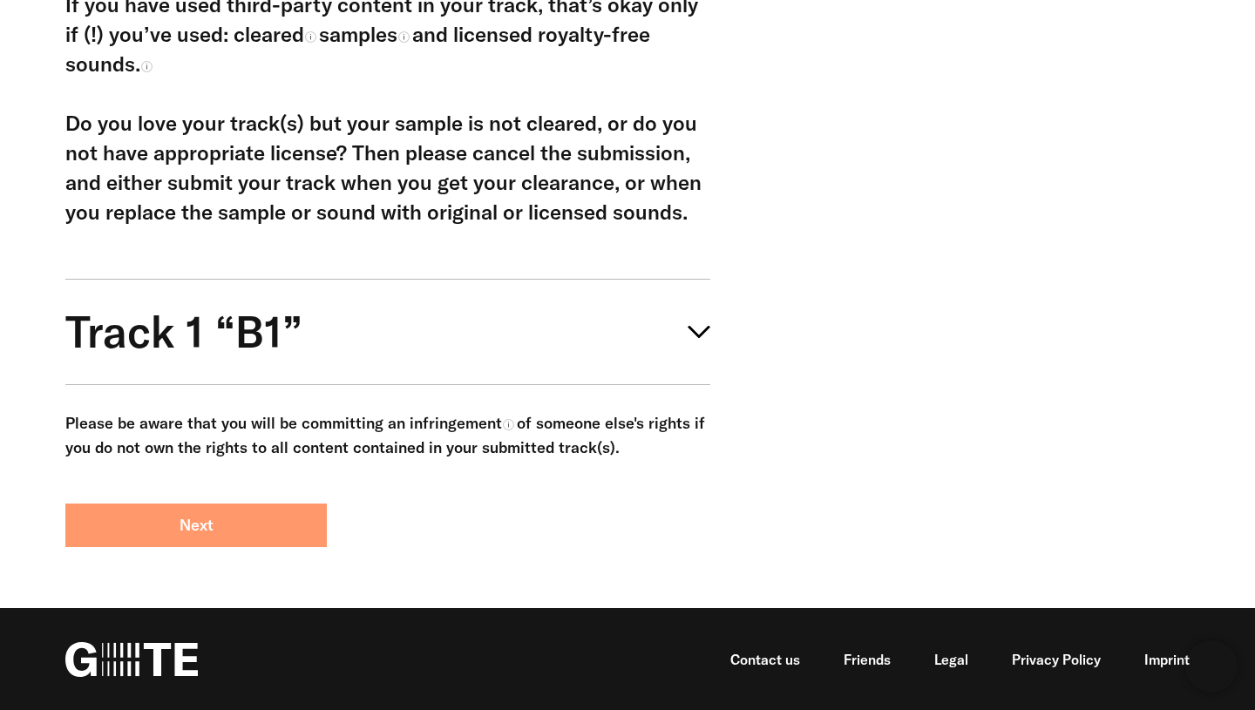
click at [282, 542] on button "Next" at bounding box center [195, 526] width 261 height 44
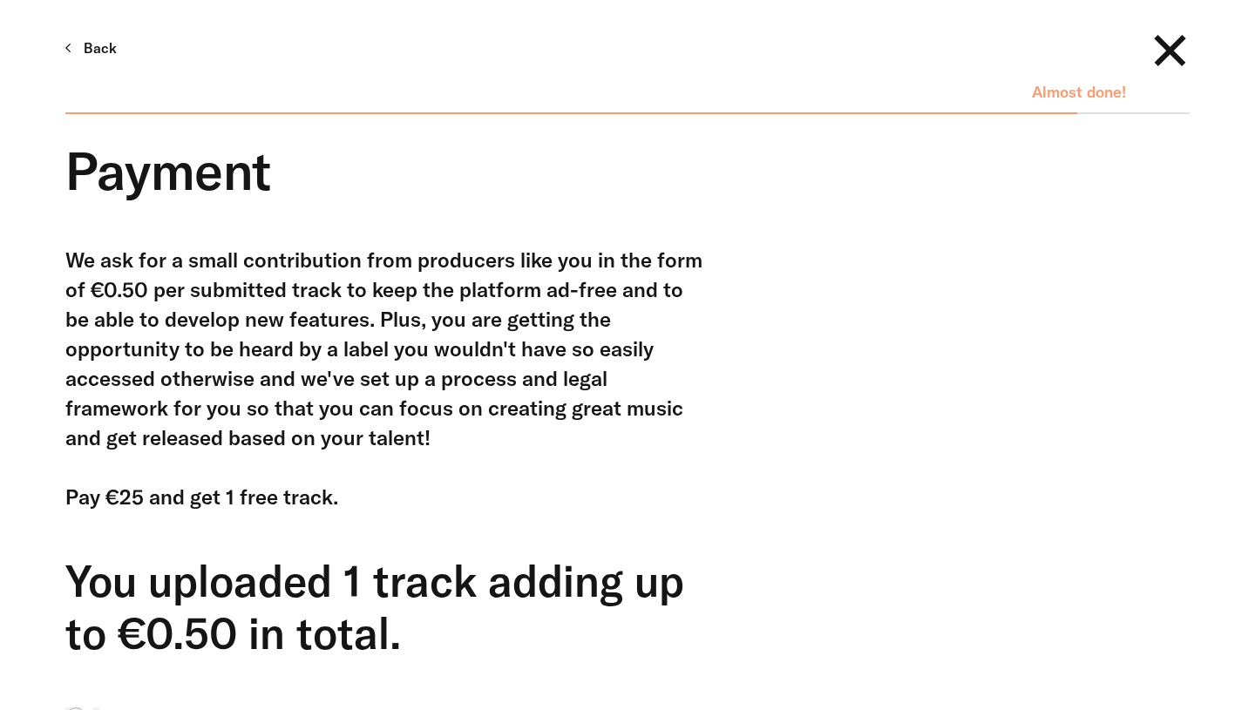
scroll to position [568, 0]
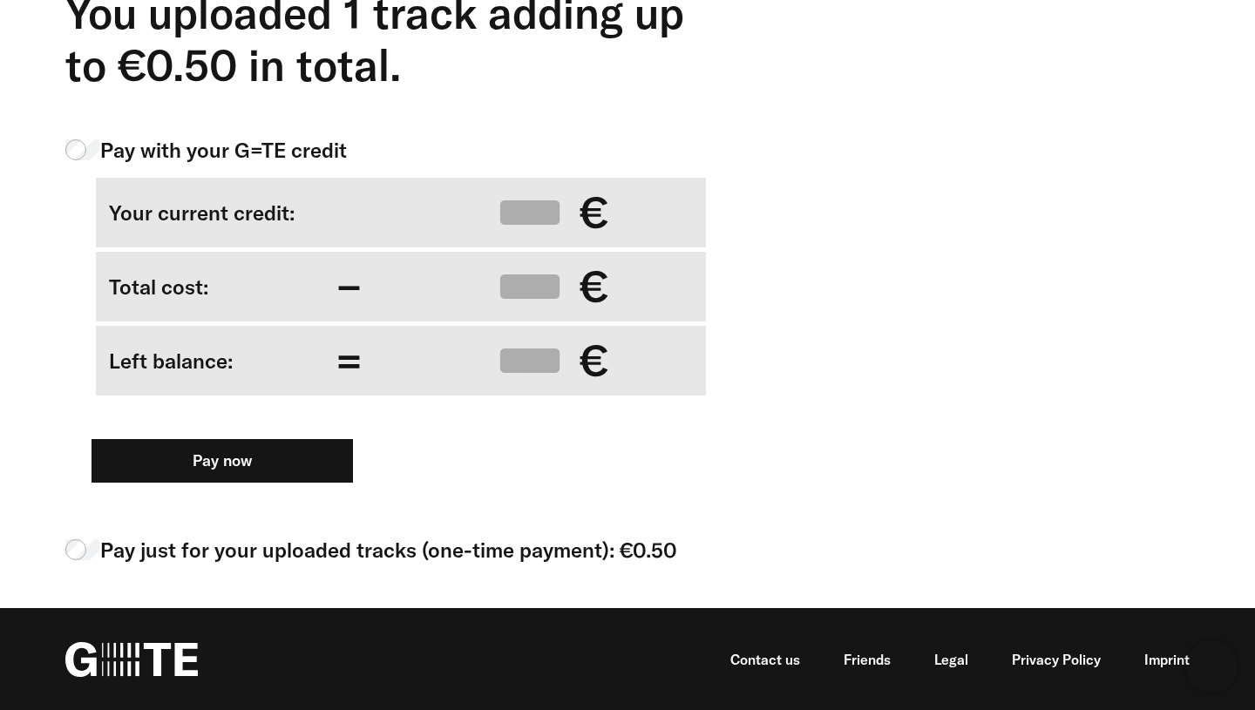
click at [207, 550] on span "Pay just for your uploaded tracks (one-time payment): €0.50" at bounding box center [388, 550] width 577 height 30
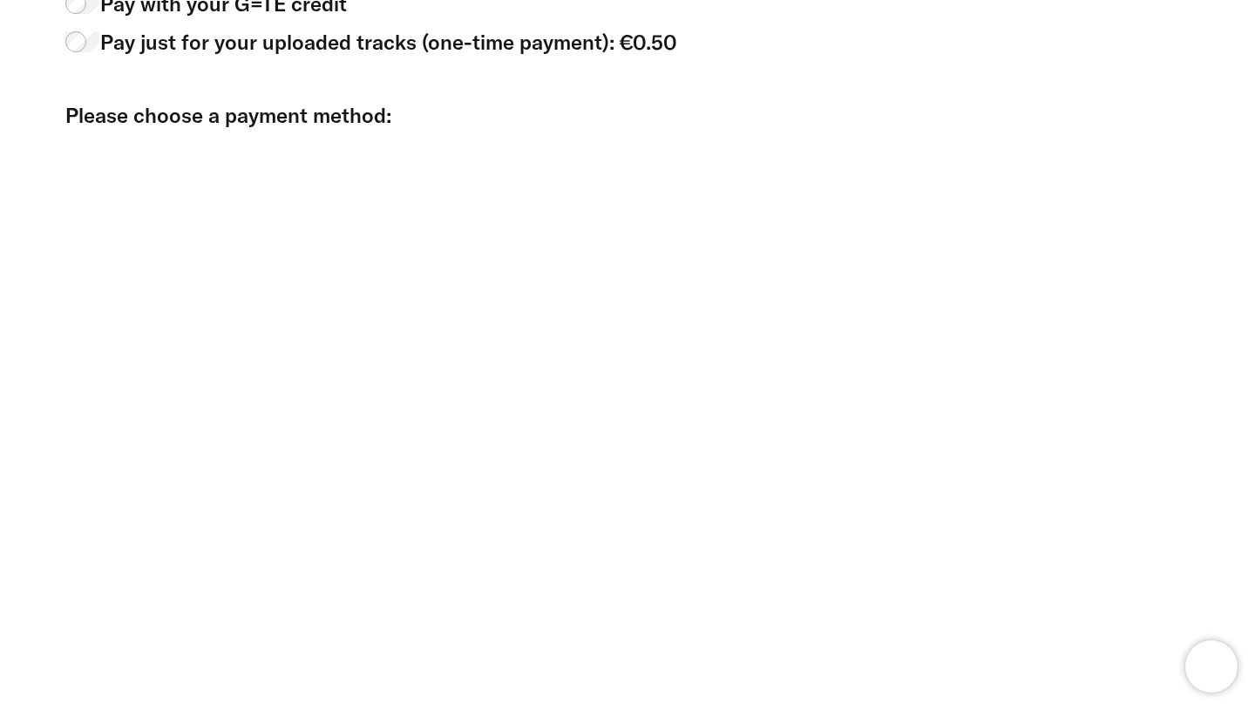
scroll to position [716, 0]
click at [856, 356] on div "We ask for a small contribution from producers like you in the form of €0.50 pe…" at bounding box center [614, 256] width 1150 height 1455
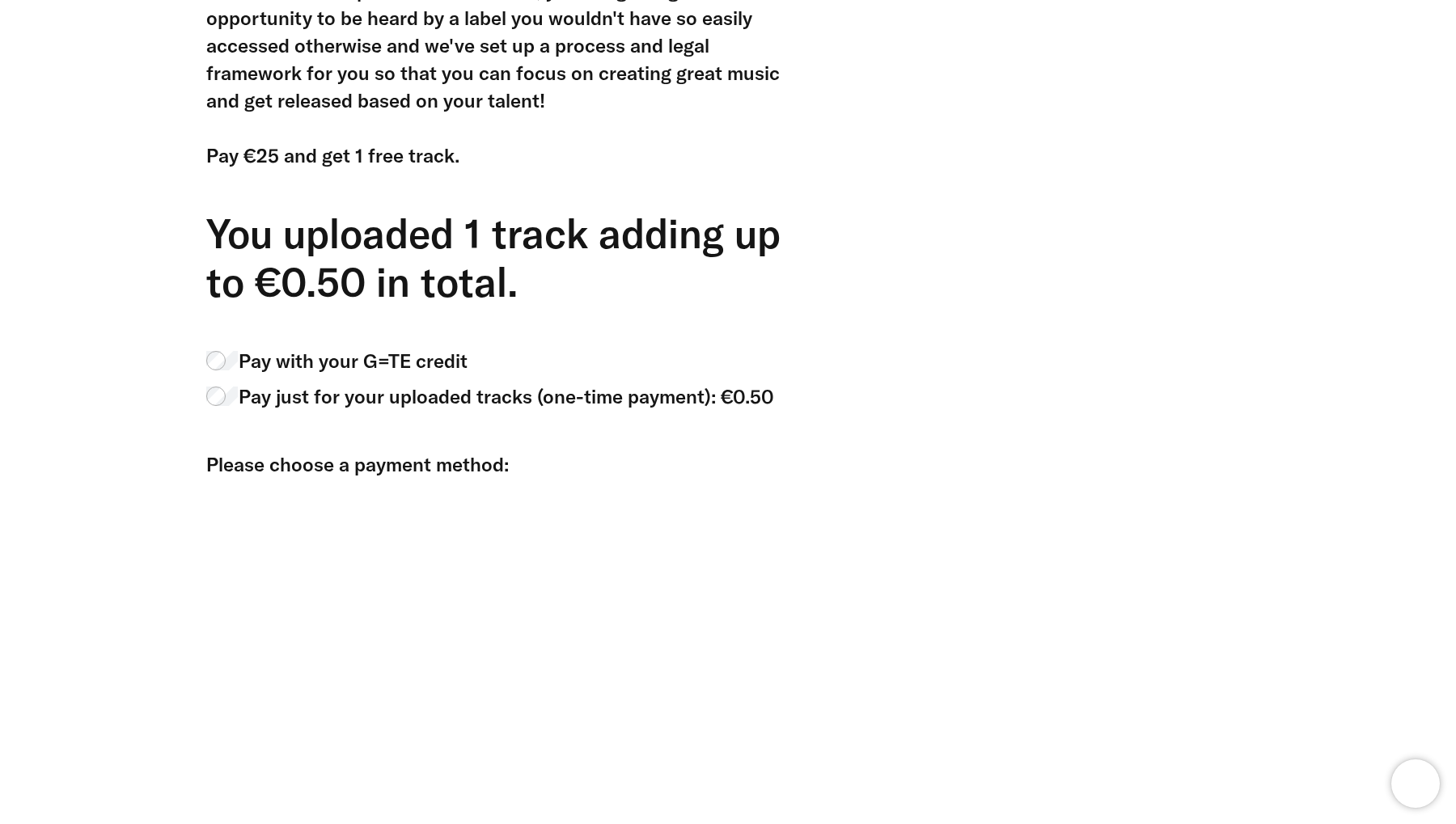
scroll to position [417, 0]
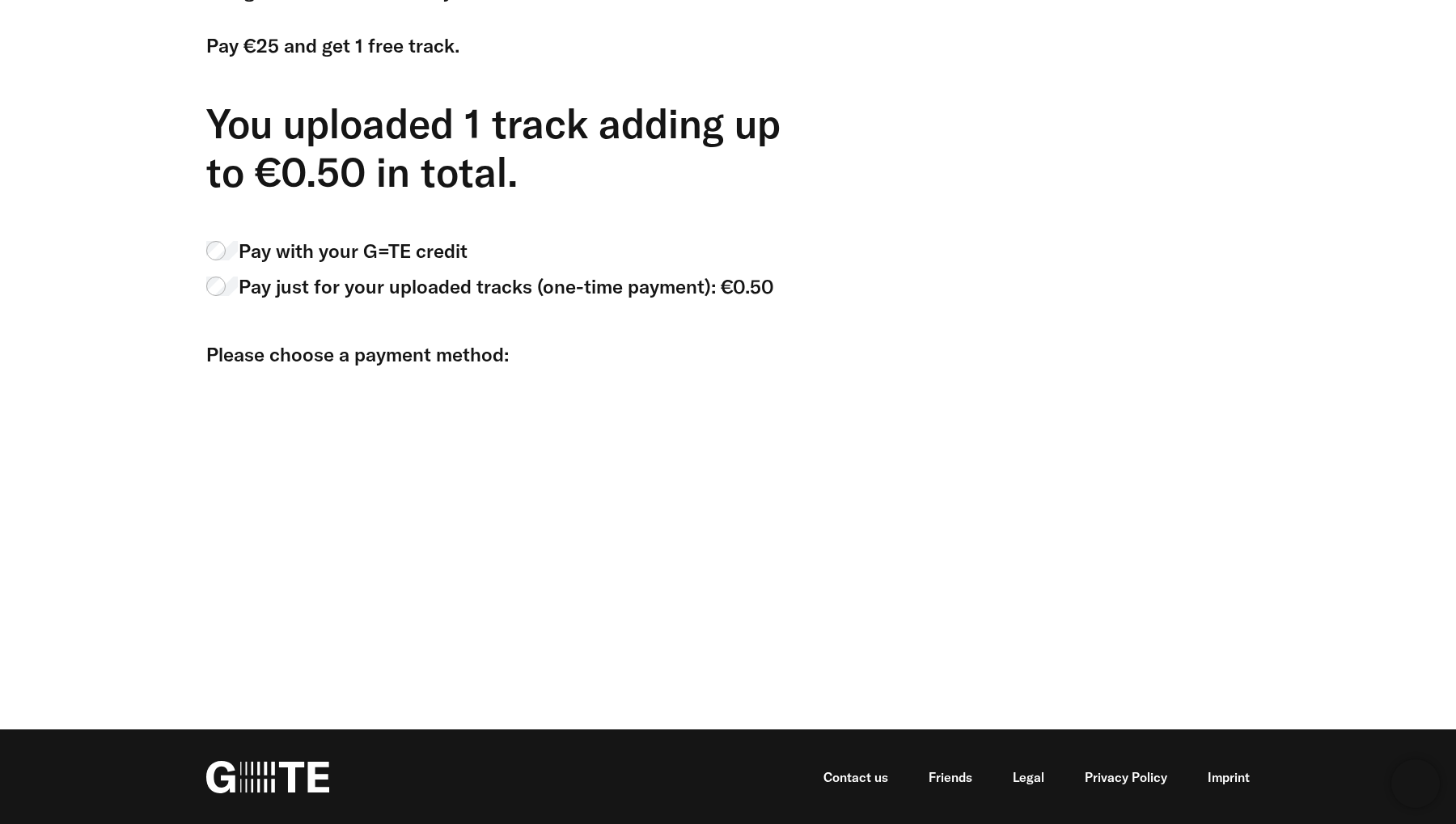
click at [383, 257] on span "Pay with your G=TE credit" at bounding box center [353, 251] width 229 height 28
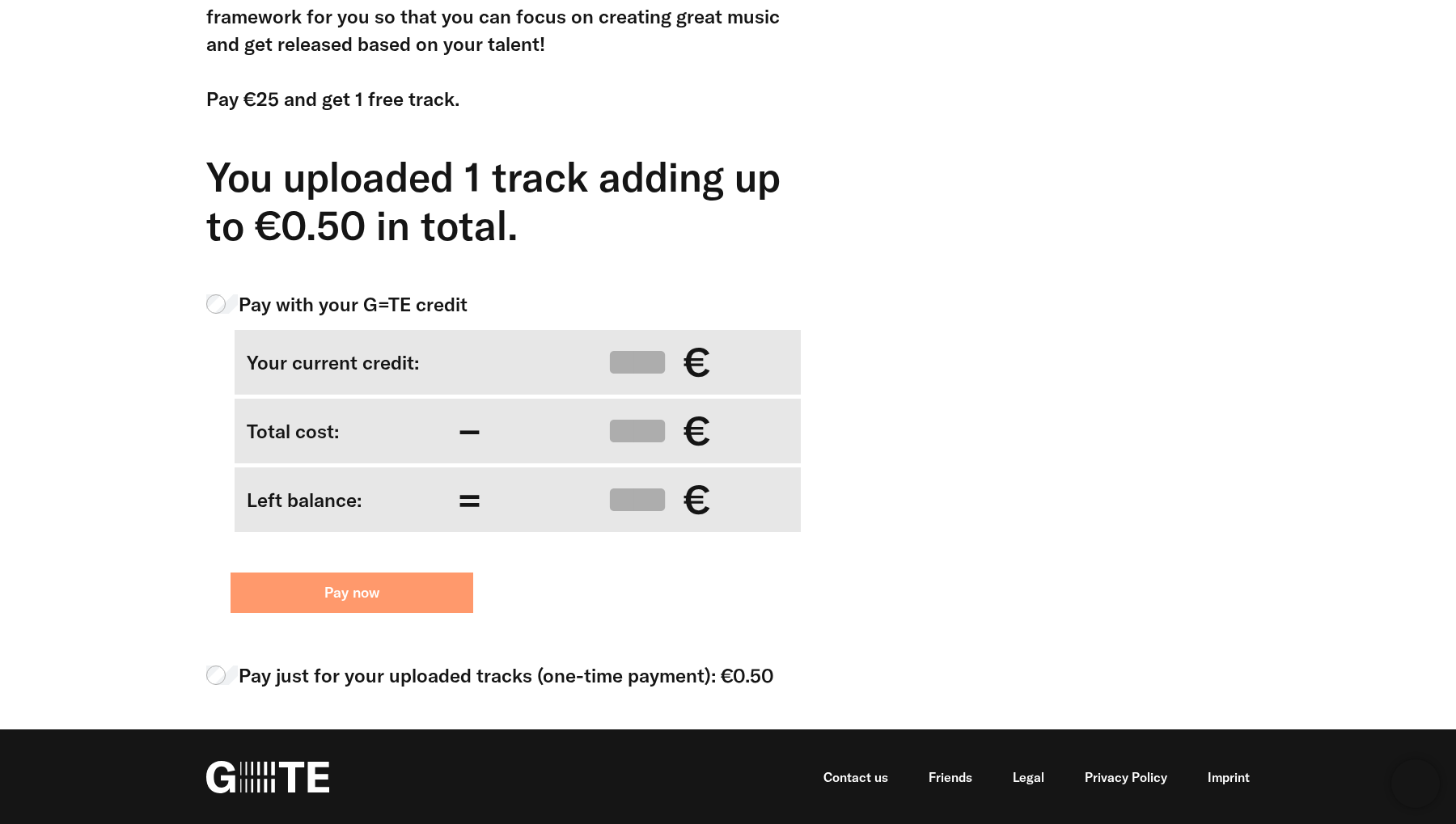
click at [409, 590] on button "Pay now" at bounding box center [351, 593] width 242 height 41
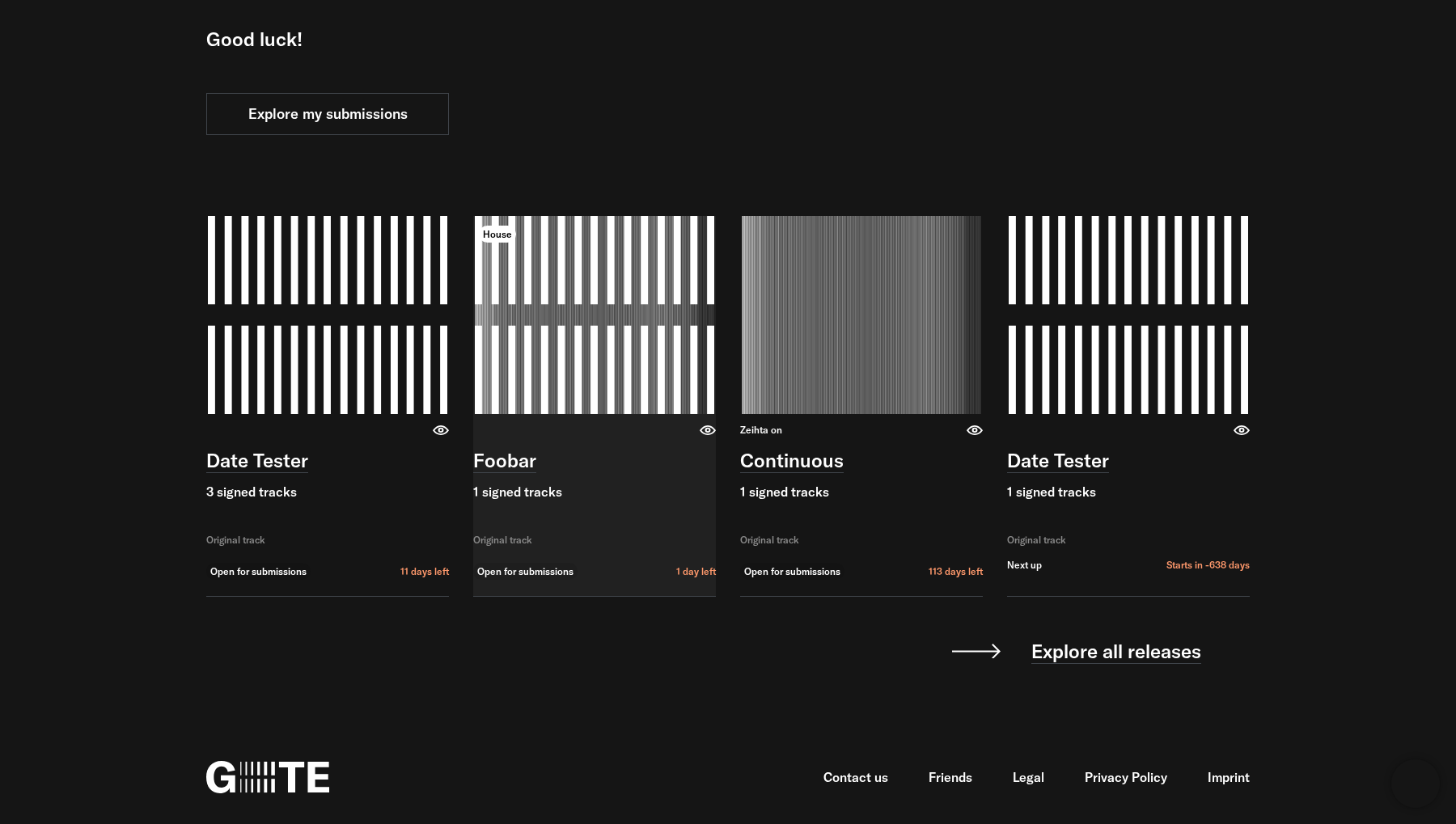
scroll to position [233, 0]
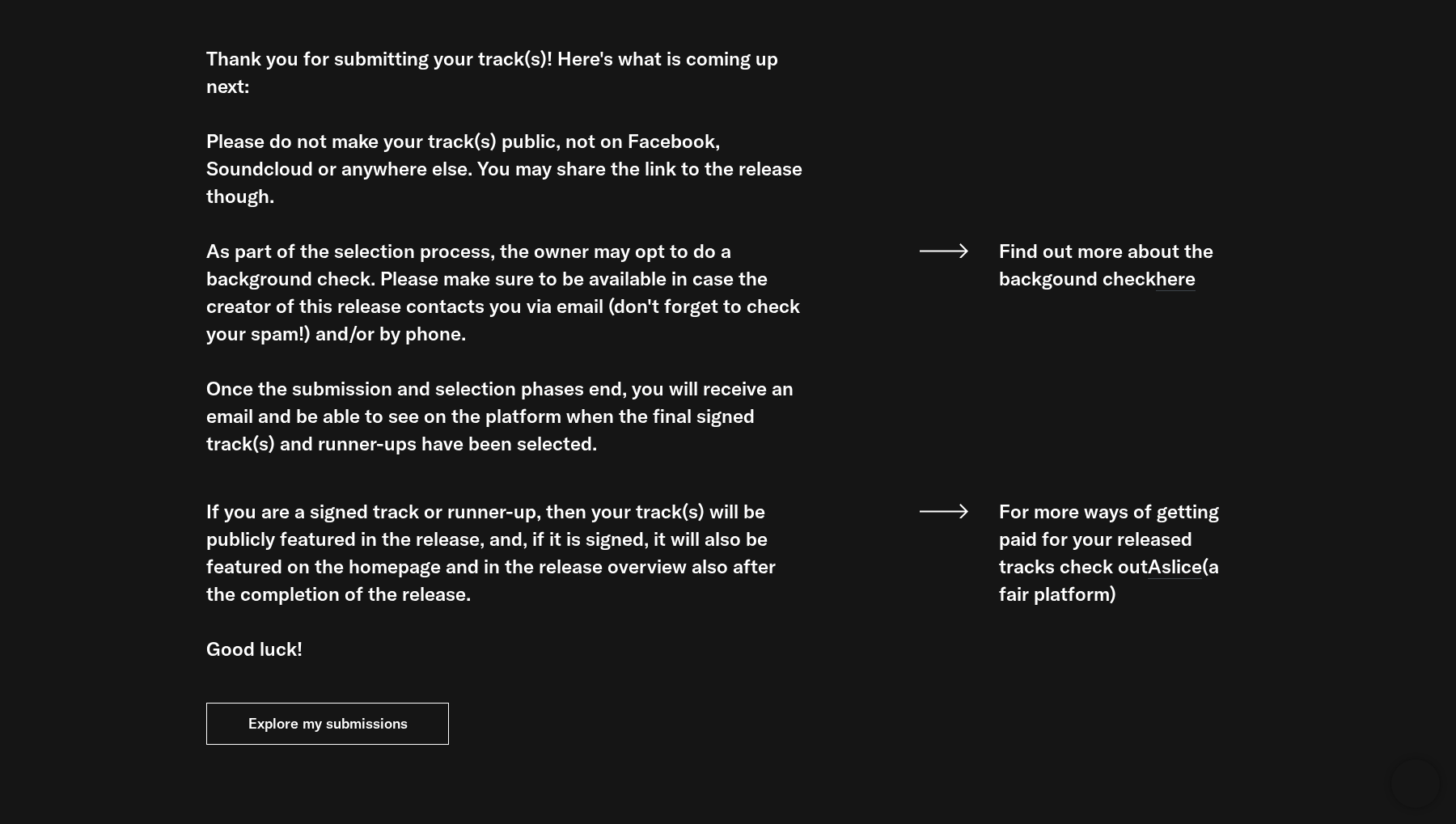
click at [350, 731] on link "Explore my submissions" at bounding box center [327, 723] width 242 height 42
